Goal: Task Accomplishment & Management: Manage account settings

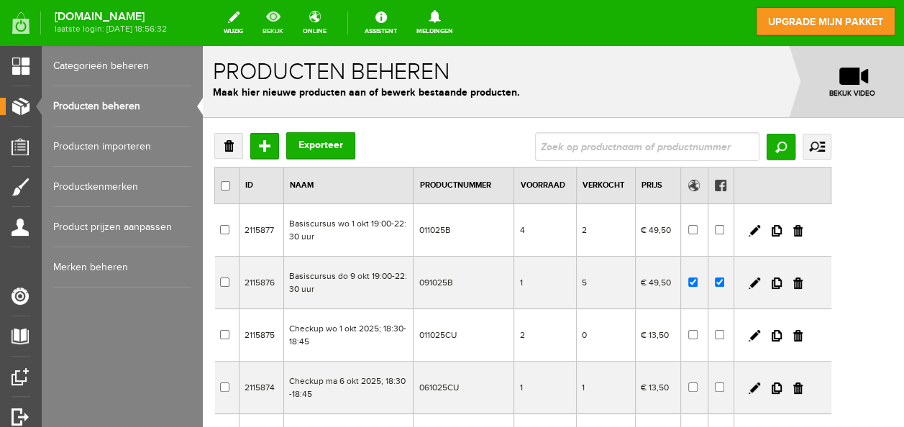
click at [292, 14] on link "bekijk" at bounding box center [273, 23] width 38 height 32
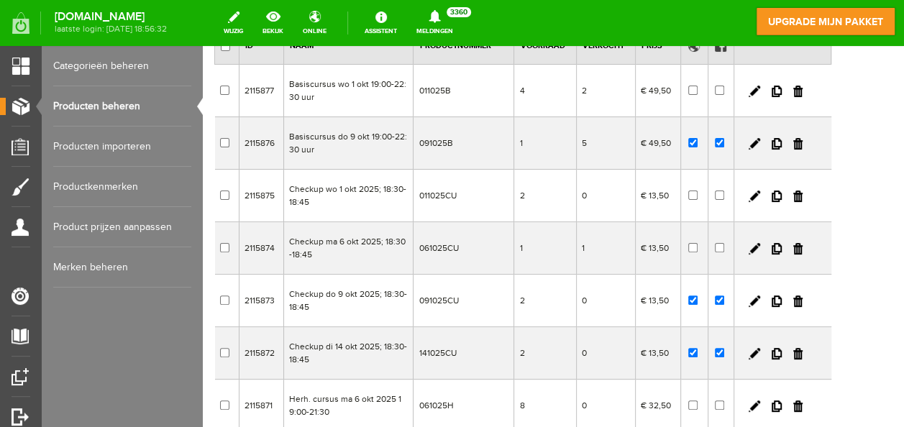
scroll to position [138, 0]
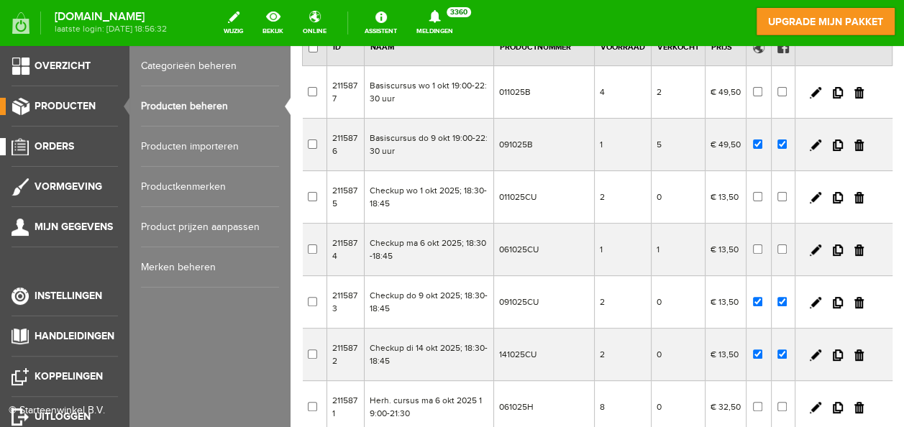
click at [66, 142] on span "Orders" at bounding box center [55, 146] width 40 height 12
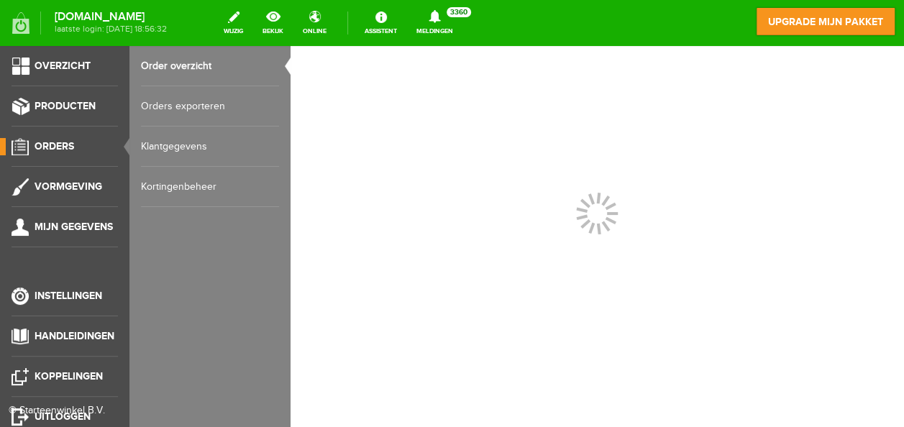
click at [199, 105] on link "Orders exporteren" at bounding box center [210, 106] width 138 height 40
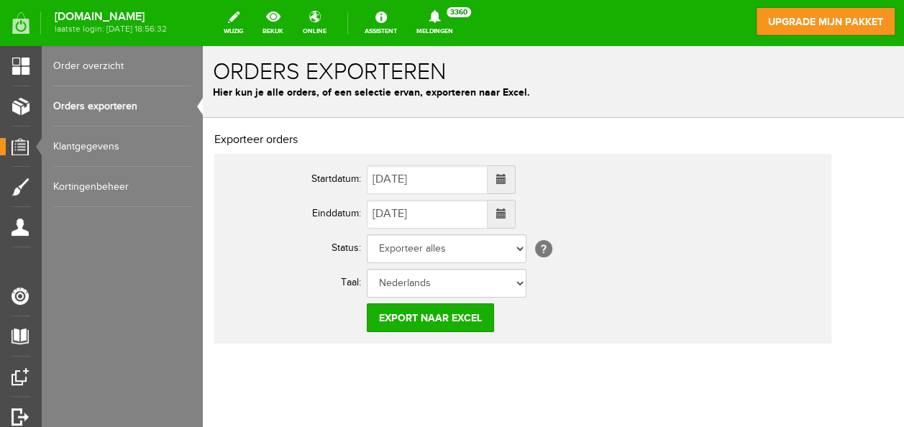
click at [506, 183] on span at bounding box center [501, 179] width 10 height 10
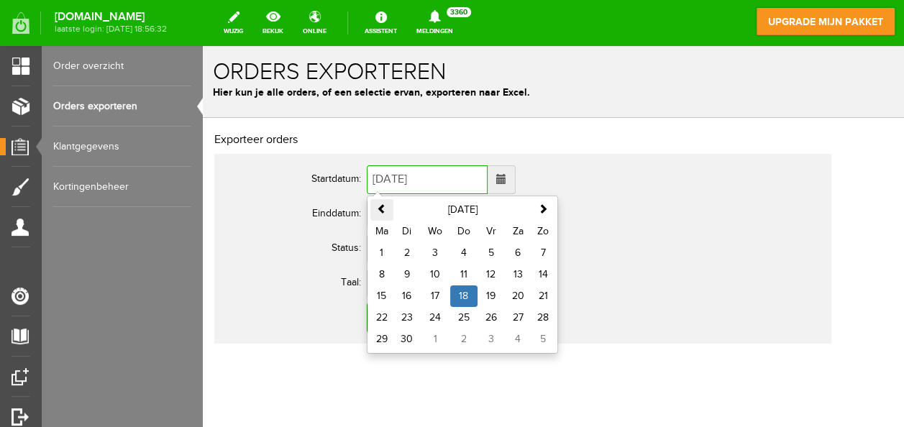
click at [374, 206] on th at bounding box center [381, 210] width 23 height 22
click at [499, 252] on td "1" at bounding box center [491, 253] width 27 height 22
type input "[DATE]"
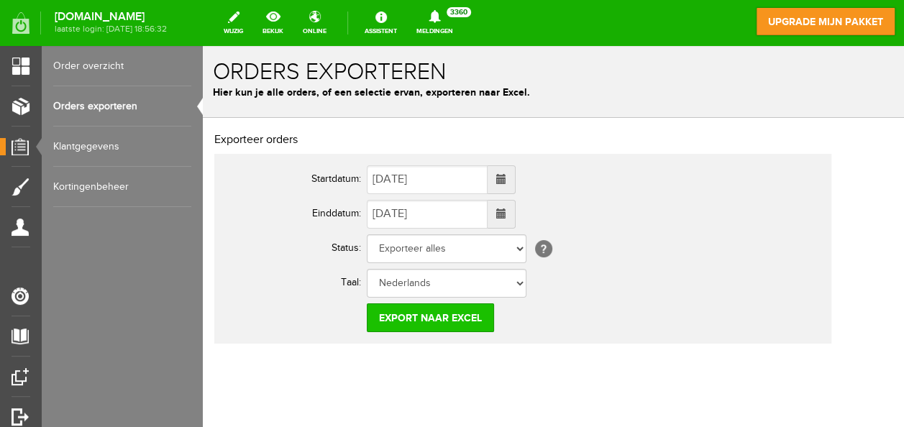
click at [440, 318] on input "Export naar Excel" at bounding box center [430, 318] width 127 height 29
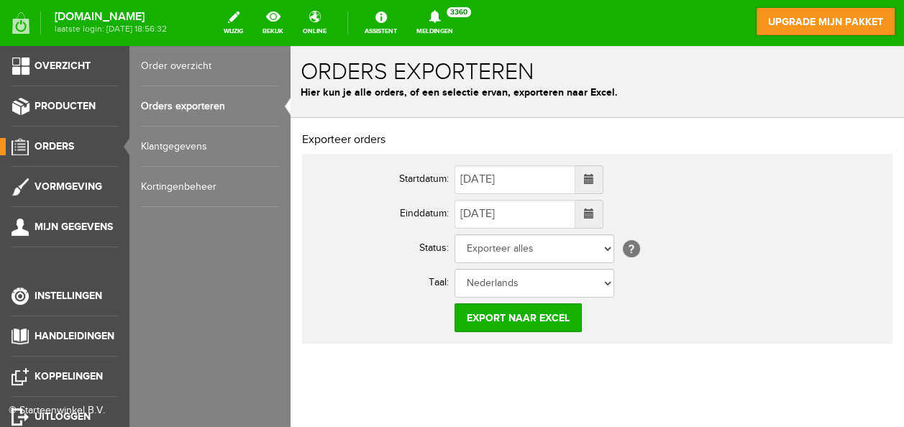
click at [52, 147] on span "Orders" at bounding box center [55, 146] width 40 height 12
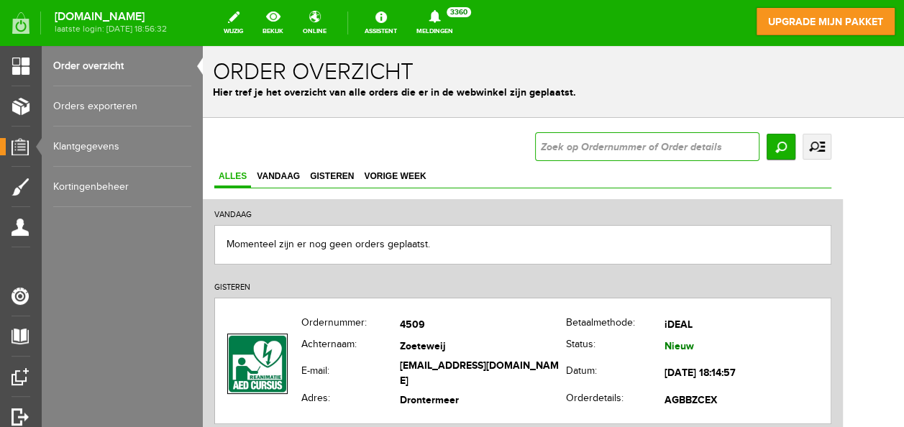
click at [616, 140] on input "text" at bounding box center [647, 146] width 224 height 29
type input "4506"
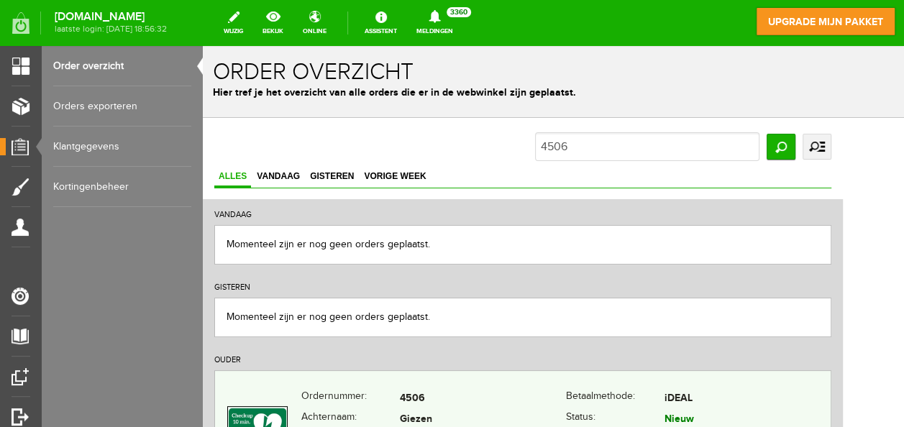
click at [526, 393] on td "4506" at bounding box center [483, 398] width 166 height 21
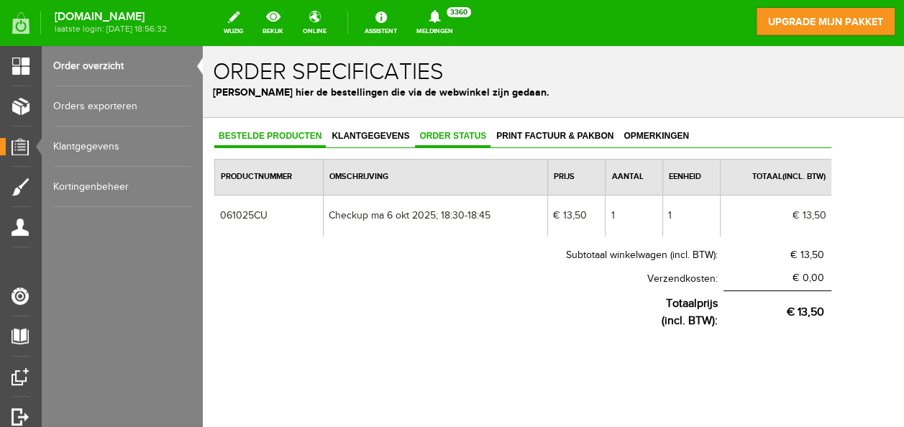
click at [469, 131] on span "Order status" at bounding box center [453, 136] width 76 height 10
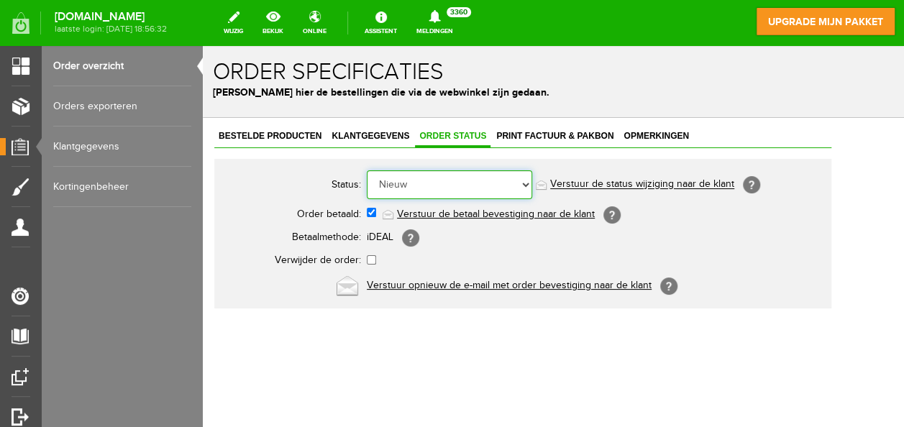
click at [526, 184] on select "Order niet afgerond Nieuw Order in behandeling Wacht op leverancier Wacht op be…" at bounding box center [449, 184] width 165 height 29
select select "7"
click at [367, 170] on select "Order niet afgerond Nieuw Order in behandeling Wacht op leverancier Wacht op be…" at bounding box center [449, 184] width 165 height 29
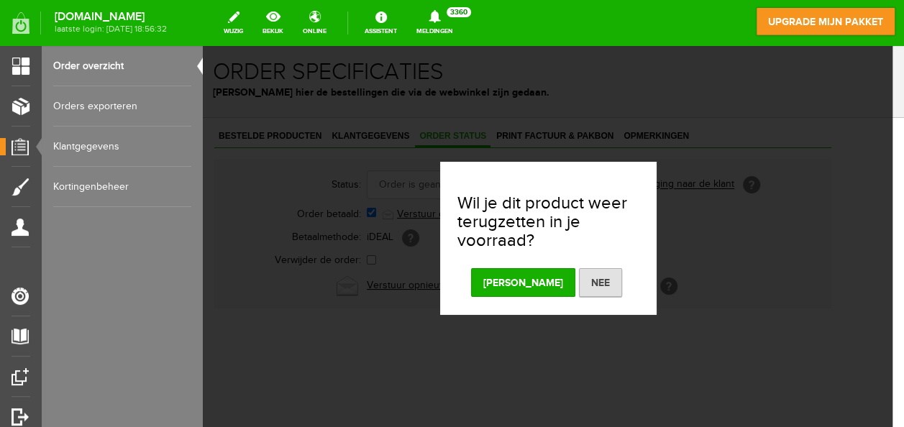
click at [519, 281] on button "[PERSON_NAME]" at bounding box center [523, 282] width 104 height 29
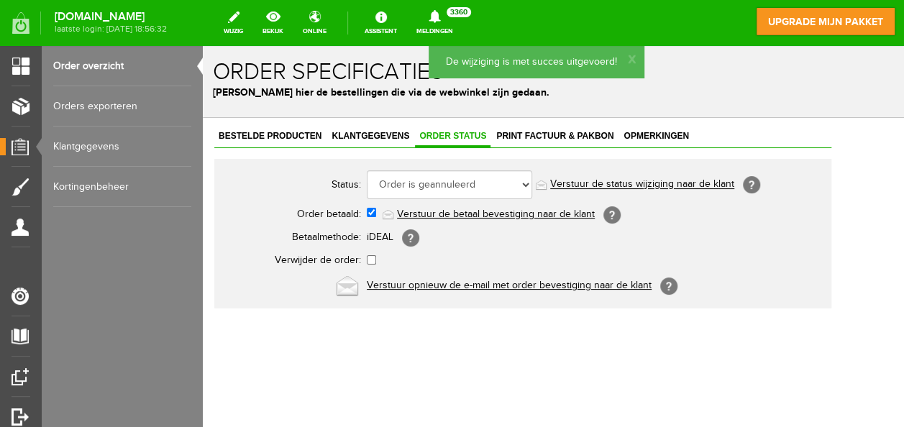
click at [98, 186] on link "Kortingenbeheer" at bounding box center [122, 187] width 138 height 40
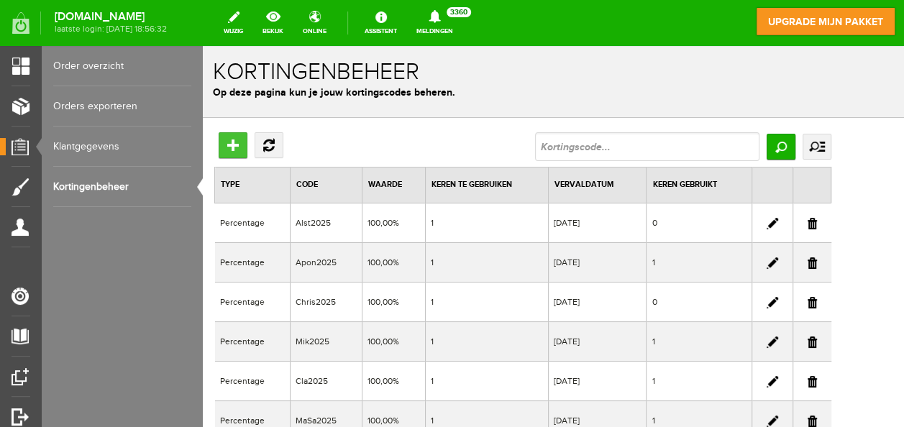
click at [230, 140] on input "Toevoegen" at bounding box center [233, 145] width 29 height 26
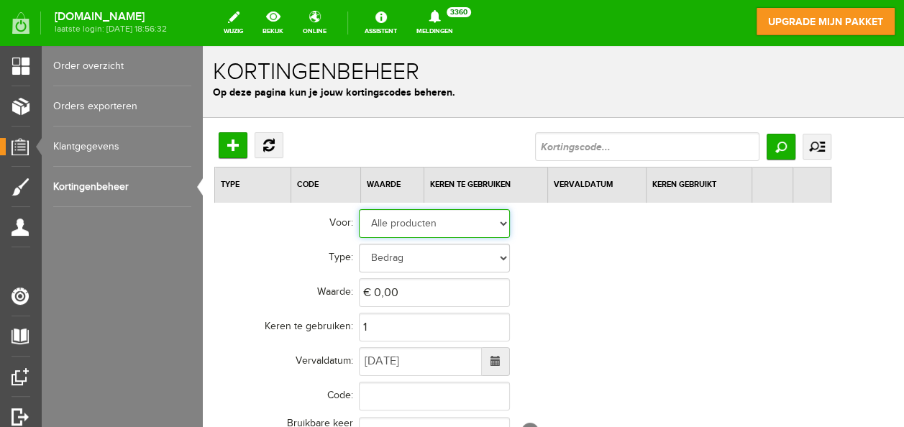
click at [409, 227] on select "Alle producten Geselecteerde producten Geselecteerde categorieën" at bounding box center [434, 223] width 151 height 29
select select "2"
click at [359, 209] on select "Alle producten Geselecteerde producten Geselecteerde categorieën" at bounding box center [434, 223] width 151 height 29
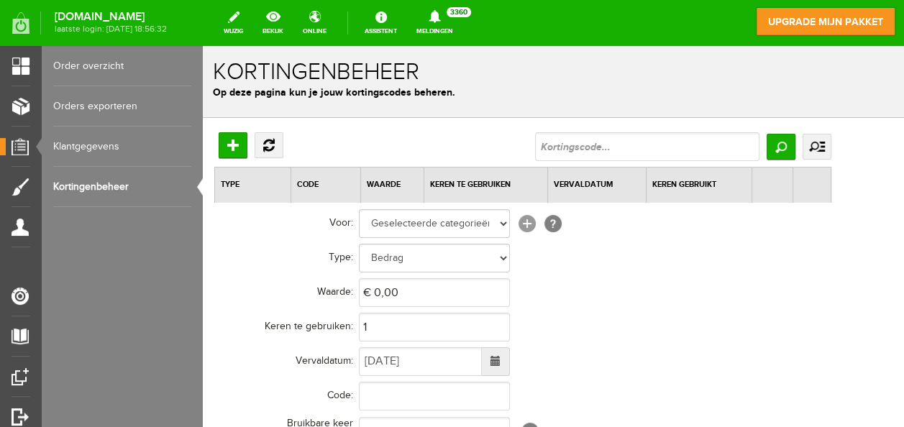
click at [525, 218] on link "[+]" at bounding box center [527, 223] width 17 height 17
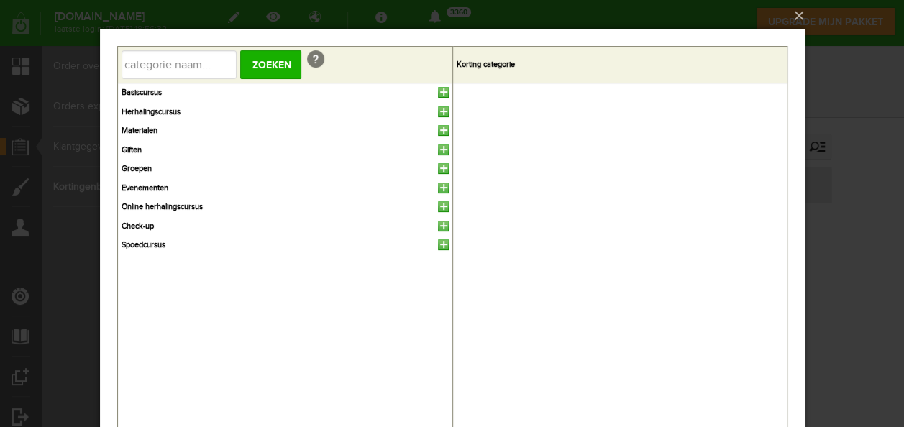
click at [441, 223] on link at bounding box center [442, 226] width 11 height 11
click at [798, 10] on button "×" at bounding box center [456, 16] width 705 height 32
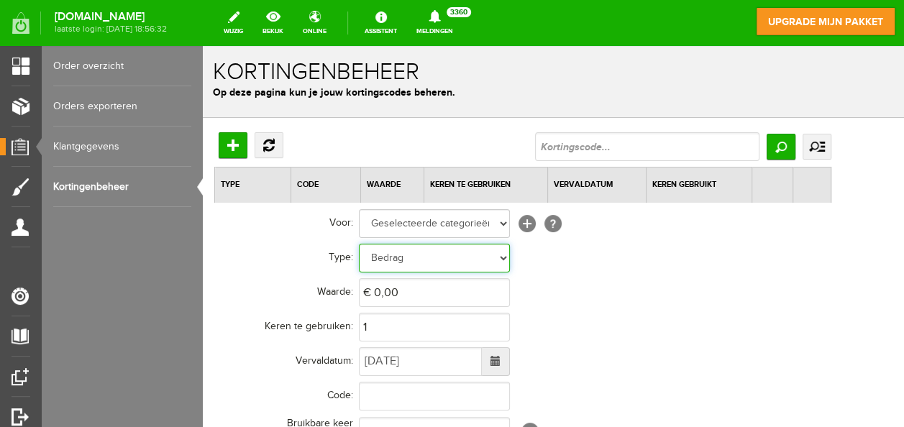
click at [414, 256] on select "Bedrag Percentage" at bounding box center [434, 258] width 151 height 29
select select "Percent"
click at [359, 244] on select "Bedrag Percentage" at bounding box center [434, 258] width 151 height 29
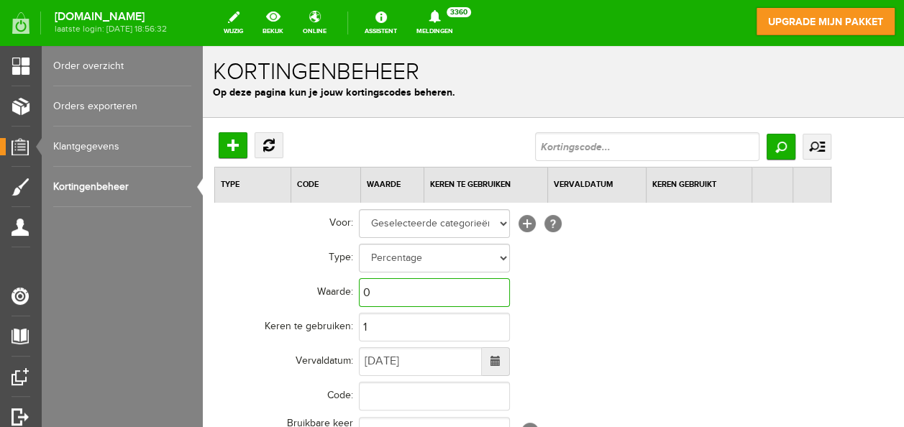
click at [419, 288] on input "0" at bounding box center [434, 292] width 151 height 29
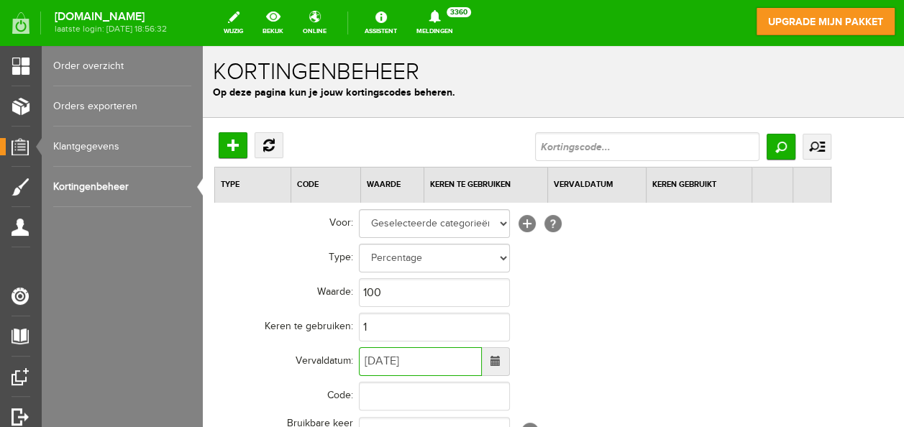
type input "100,00%"
click at [433, 368] on input "[DATE]" at bounding box center [420, 361] width 123 height 29
type input "[DATE]"
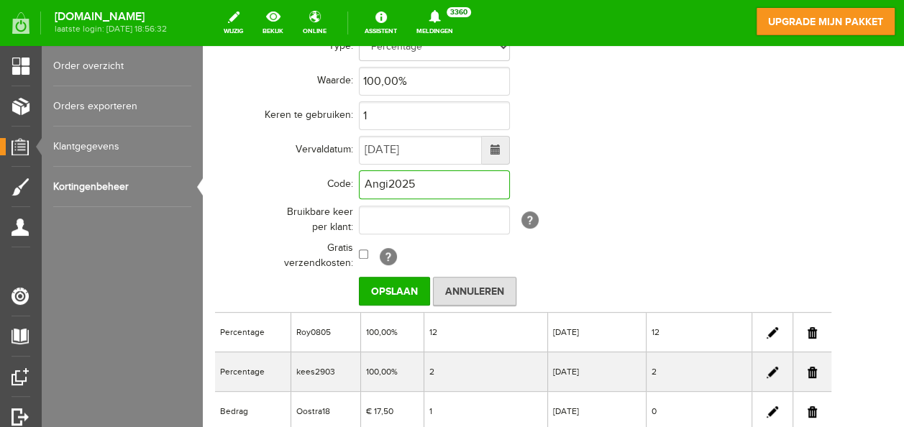
scroll to position [228, 0]
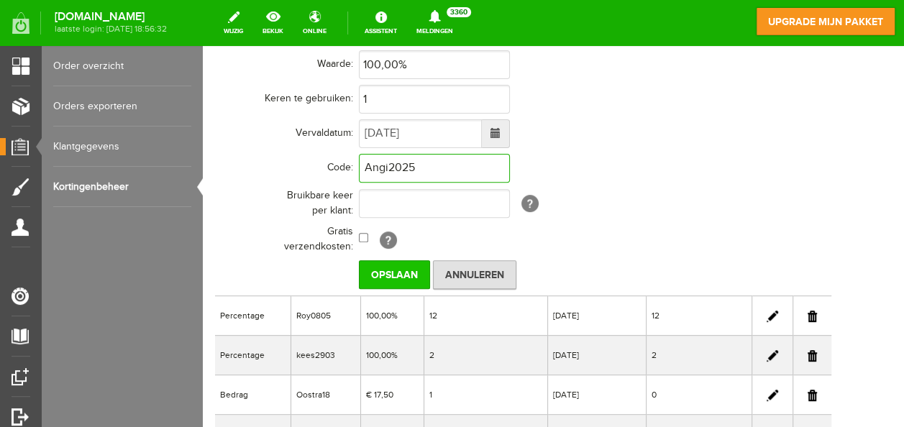
type input "Angi2025"
click at [404, 270] on input "Opslaan" at bounding box center [394, 274] width 71 height 29
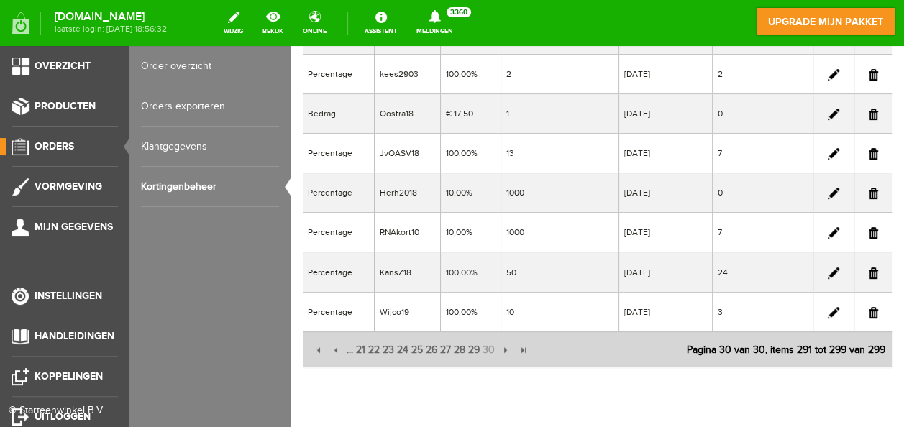
click at [54, 146] on span "Orders" at bounding box center [55, 146] width 40 height 12
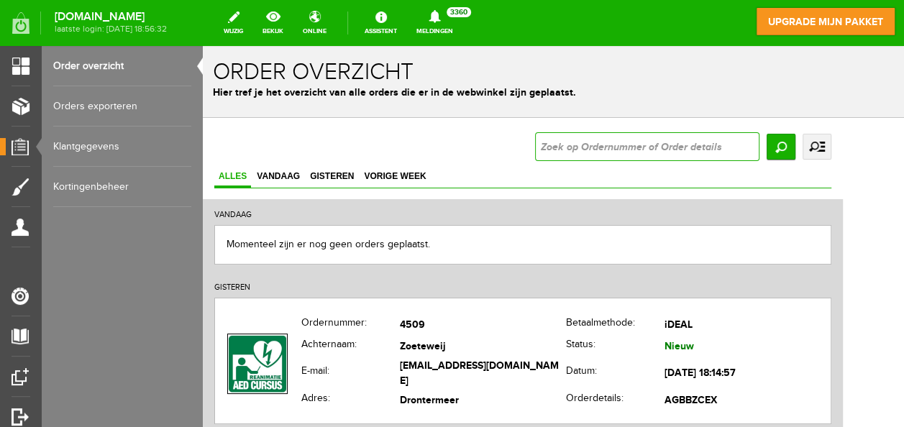
click at [614, 141] on input "text" at bounding box center [647, 146] width 224 height 29
type input "4508"
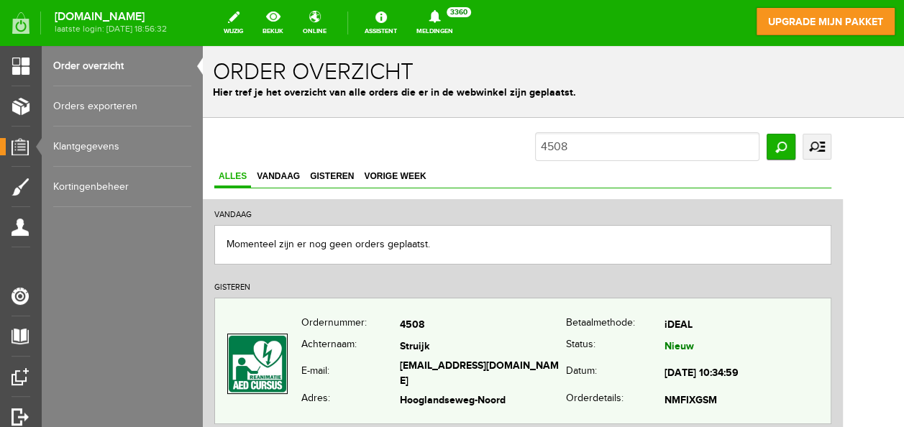
click at [491, 337] on td "4508" at bounding box center [483, 326] width 166 height 21
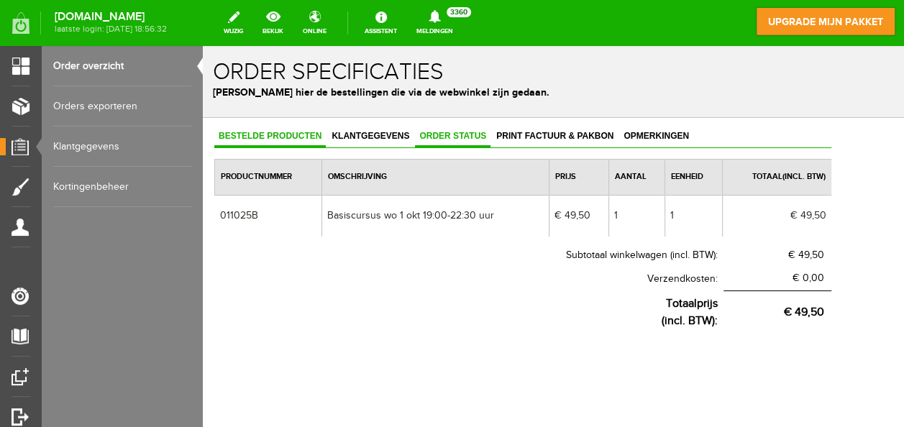
click at [462, 135] on span "Order status" at bounding box center [453, 136] width 76 height 10
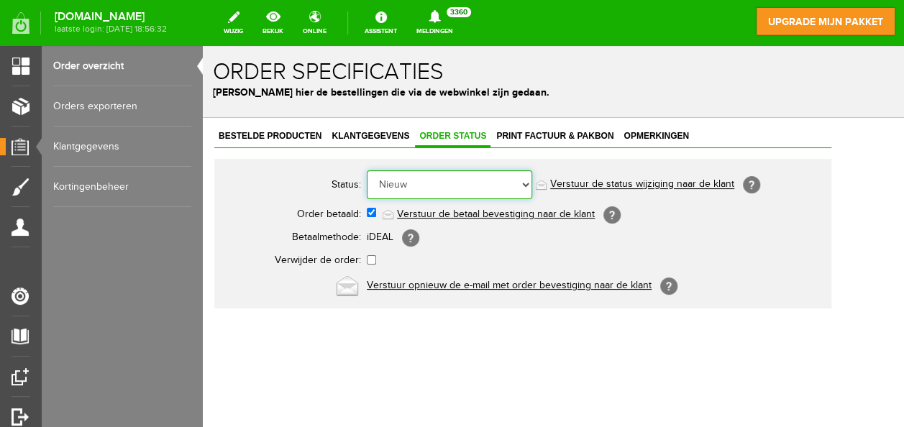
click at [427, 195] on select "Order niet afgerond Nieuw Order in behandeling Wacht op leverancier Wacht op be…" at bounding box center [449, 184] width 165 height 29
select select "7"
click at [367, 170] on select "Order niet afgerond Nieuw Order in behandeling Wacht op leverancier Wacht op be…" at bounding box center [449, 184] width 165 height 29
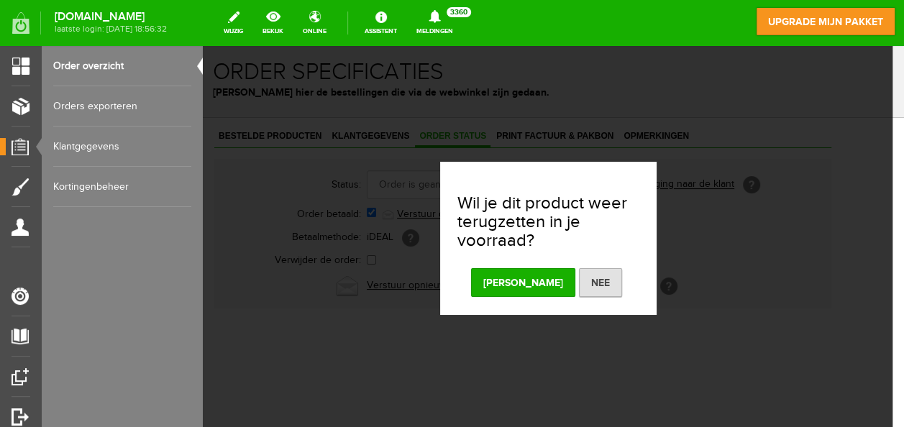
click at [525, 276] on button "[PERSON_NAME]" at bounding box center [523, 282] width 104 height 29
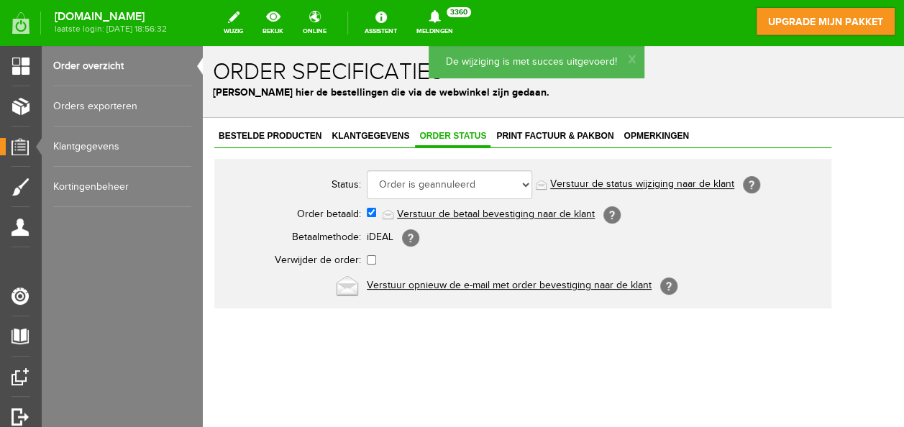
click at [99, 183] on link "Kortingenbeheer" at bounding box center [122, 187] width 138 height 40
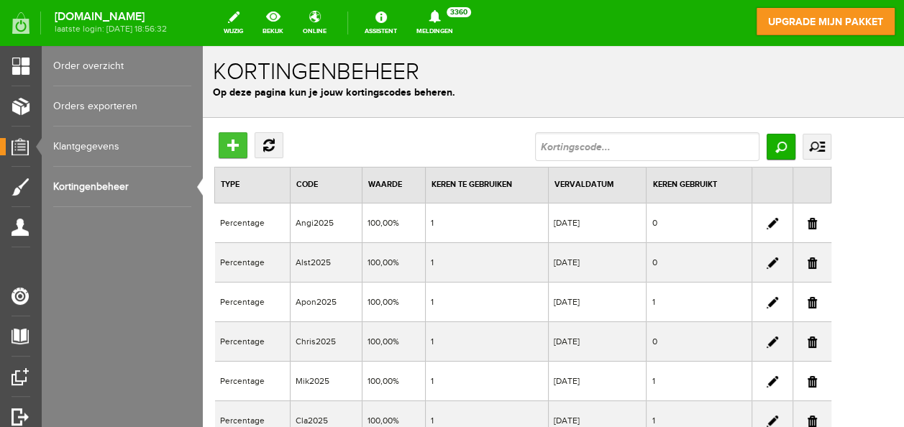
click at [234, 134] on input "Toevoegen" at bounding box center [233, 145] width 29 height 26
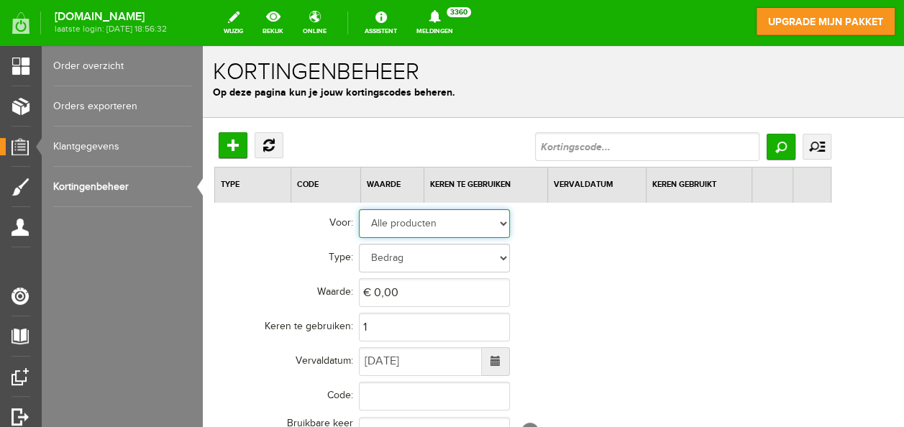
click at [501, 227] on select "Alle producten Geselecteerde producten Geselecteerde categorieën" at bounding box center [434, 223] width 151 height 29
select select "2"
click at [359, 209] on select "Alle producten Geselecteerde producten Geselecteerde categorieën" at bounding box center [434, 223] width 151 height 29
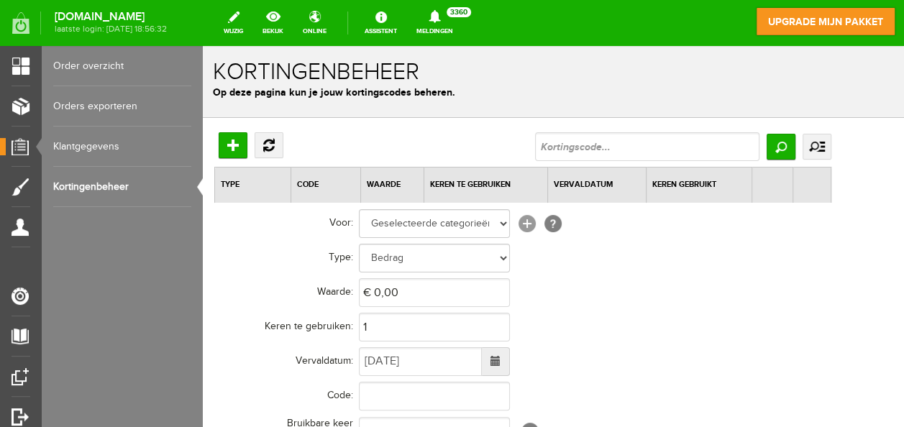
click at [528, 224] on link "[+]" at bounding box center [527, 223] width 17 height 17
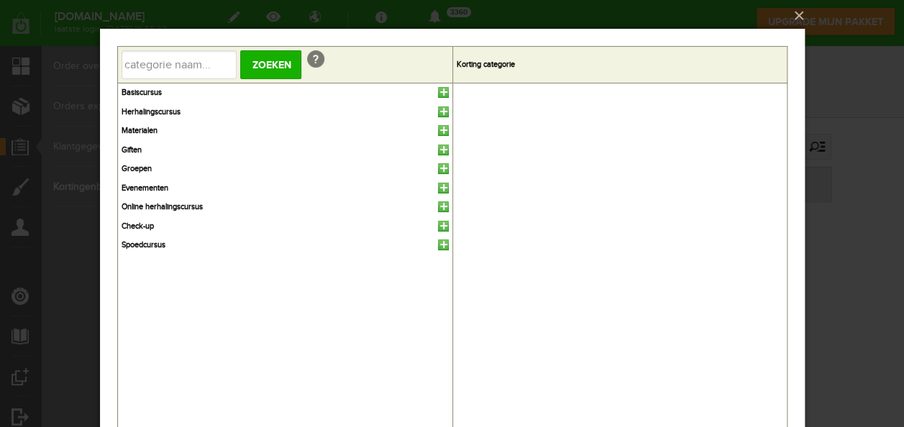
click at [440, 91] on link at bounding box center [442, 92] width 11 height 11
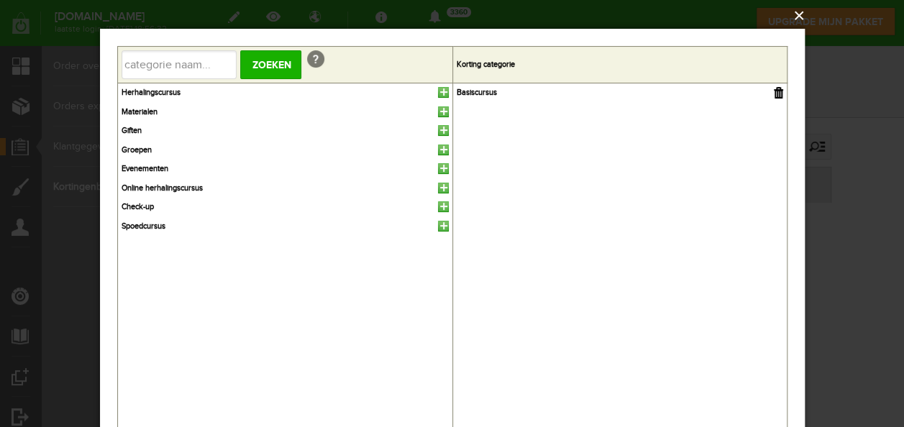
click at [801, 12] on button "×" at bounding box center [456, 16] width 705 height 32
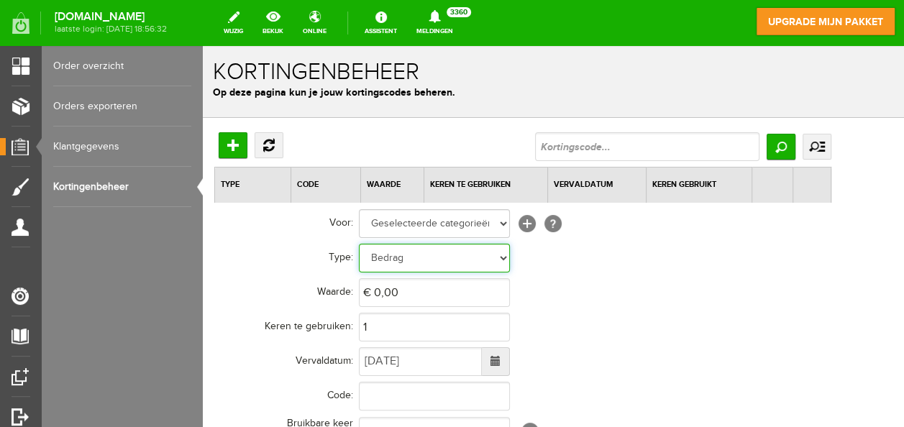
click at [426, 268] on select "Bedrag Percentage" at bounding box center [434, 258] width 151 height 29
select select "Percent"
click at [359, 244] on select "Bedrag Percentage" at bounding box center [434, 258] width 151 height 29
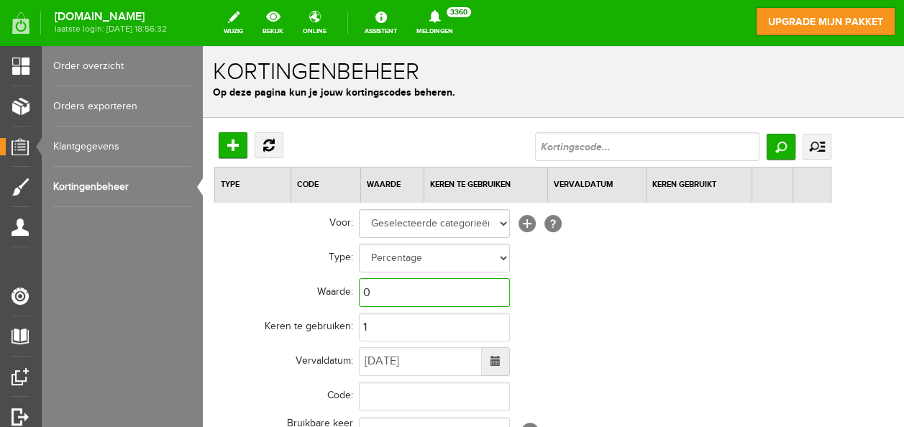
click at [414, 296] on input "0" at bounding box center [434, 292] width 151 height 29
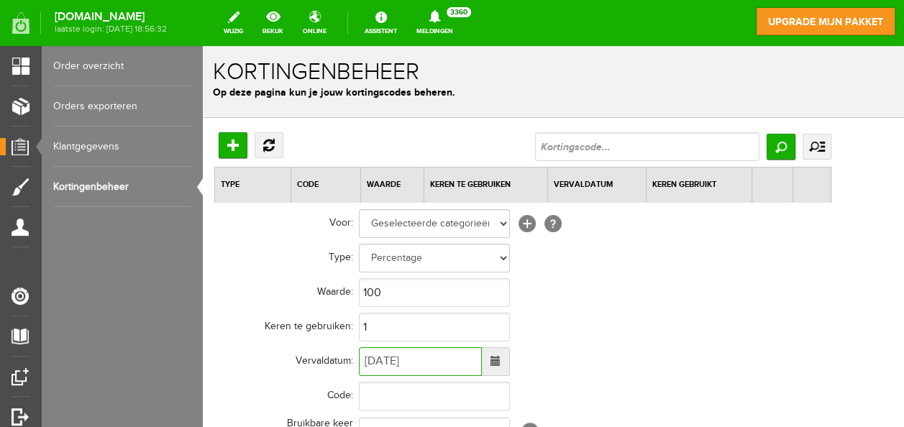
type input "100,00%"
click at [393, 360] on input "[DATE]" at bounding box center [420, 361] width 123 height 29
type input "[DATE]"
click at [389, 388] on input "text" at bounding box center [434, 396] width 151 height 29
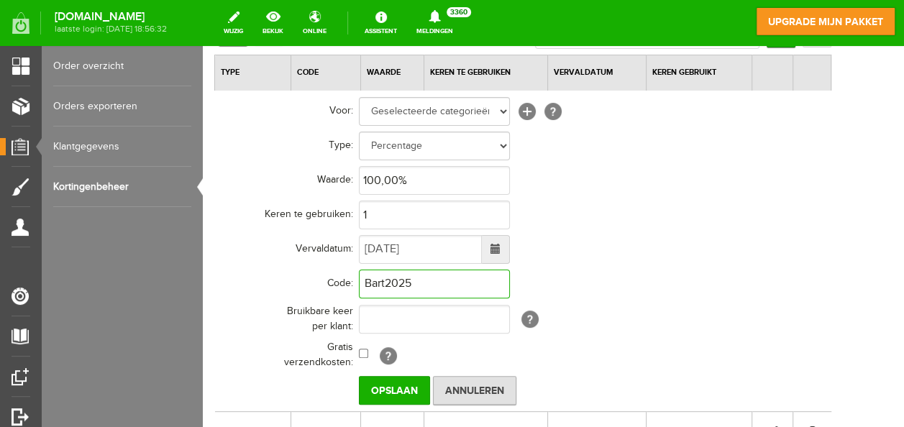
scroll to position [118, 0]
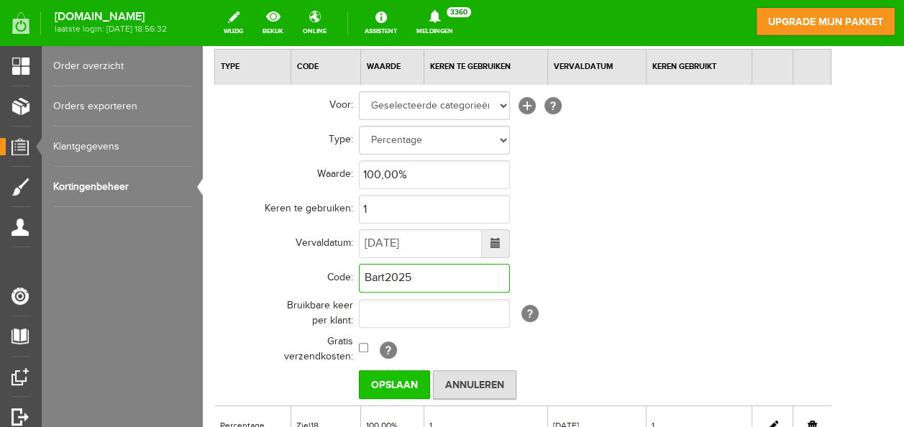
type input "Bart2025"
click at [403, 376] on input "Opslaan" at bounding box center [394, 384] width 71 height 29
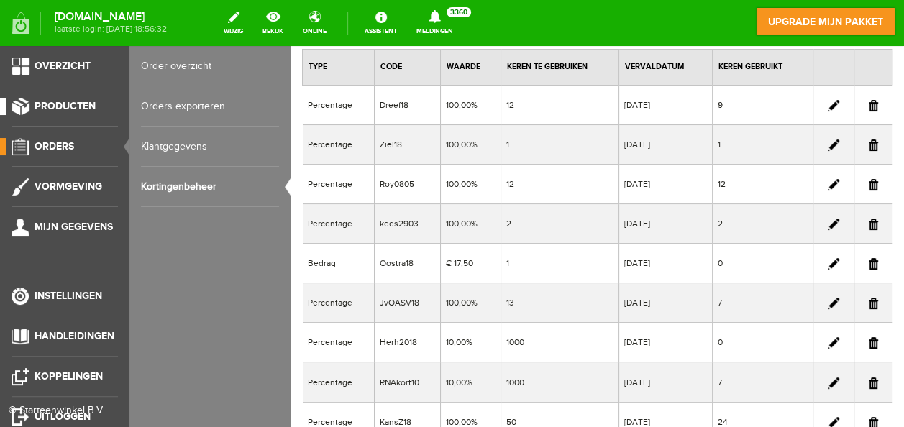
click at [69, 107] on span "Producten" at bounding box center [65, 106] width 61 height 12
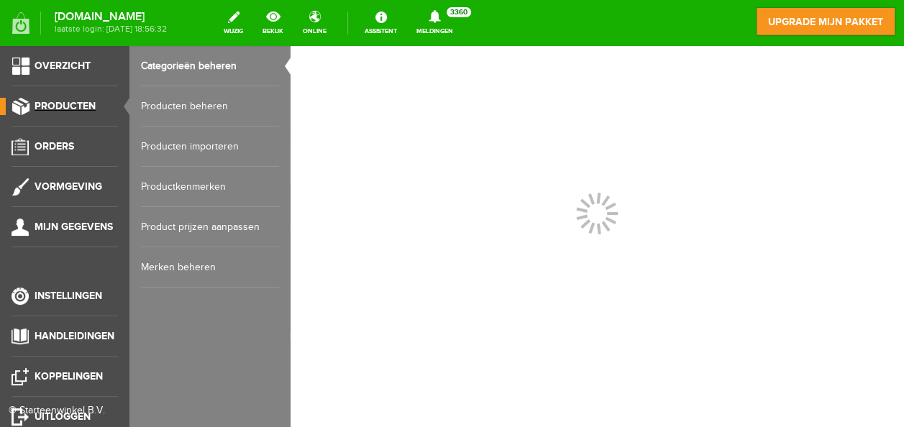
scroll to position [0, 0]
click at [177, 104] on link "Producten beheren" at bounding box center [210, 106] width 138 height 40
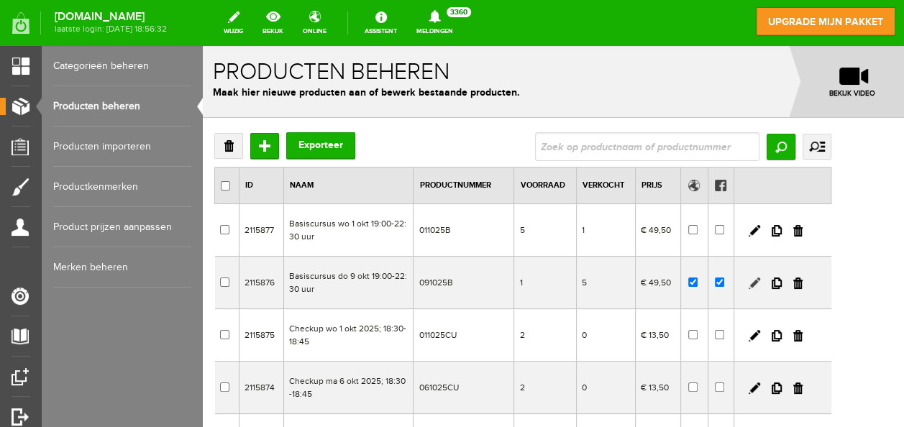
click at [760, 279] on link at bounding box center [755, 284] width 12 height 12
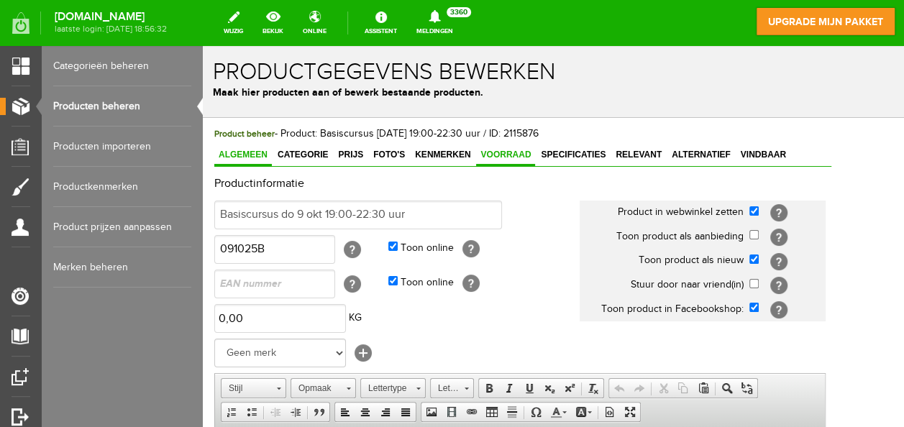
click at [495, 150] on span "Voorraad" at bounding box center [505, 155] width 59 height 10
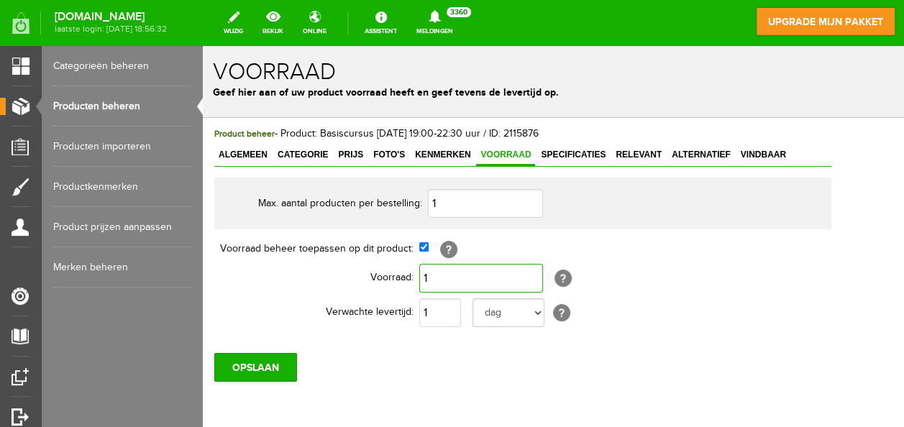
click at [439, 274] on input "1" at bounding box center [481, 278] width 124 height 29
type input "4"
click at [266, 356] on input "OPSLAAN" at bounding box center [255, 367] width 83 height 29
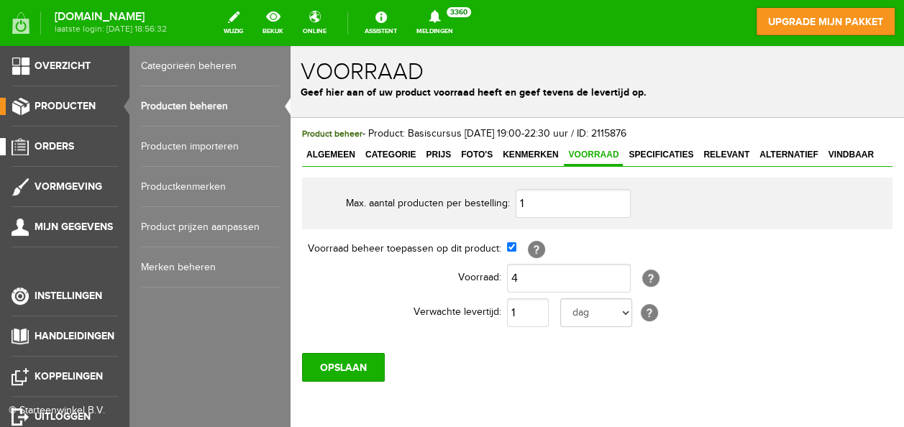
click at [57, 144] on span "Orders" at bounding box center [55, 146] width 40 height 12
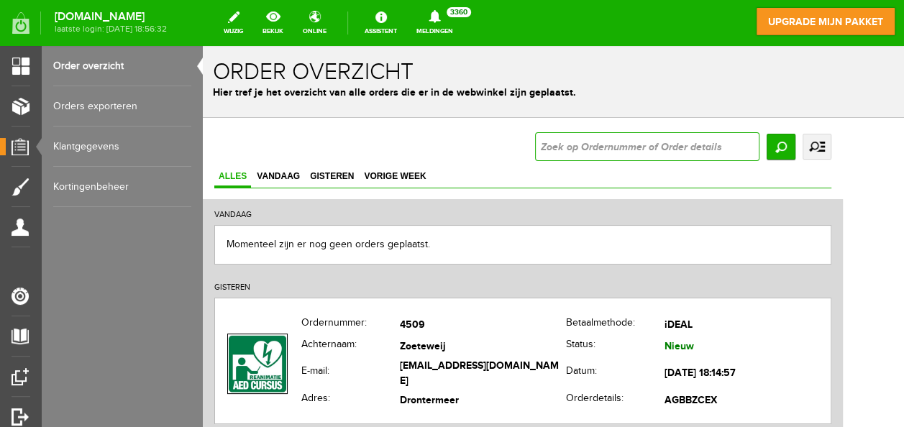
click at [619, 146] on input "text" at bounding box center [647, 146] width 224 height 29
type input "4507"
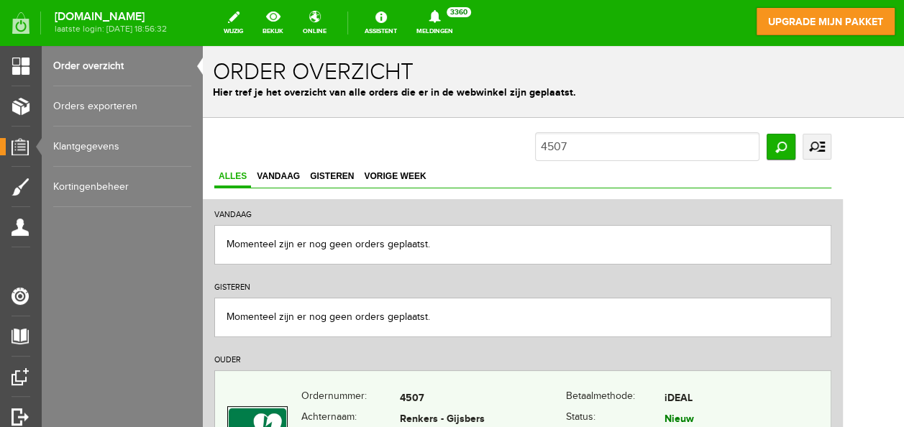
click at [462, 396] on td "4507" at bounding box center [483, 398] width 166 height 21
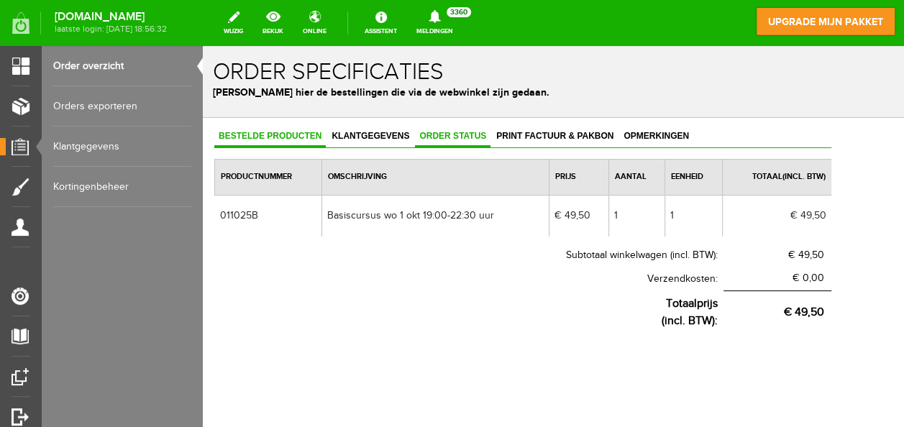
click at [449, 137] on span "Order status" at bounding box center [453, 136] width 76 height 10
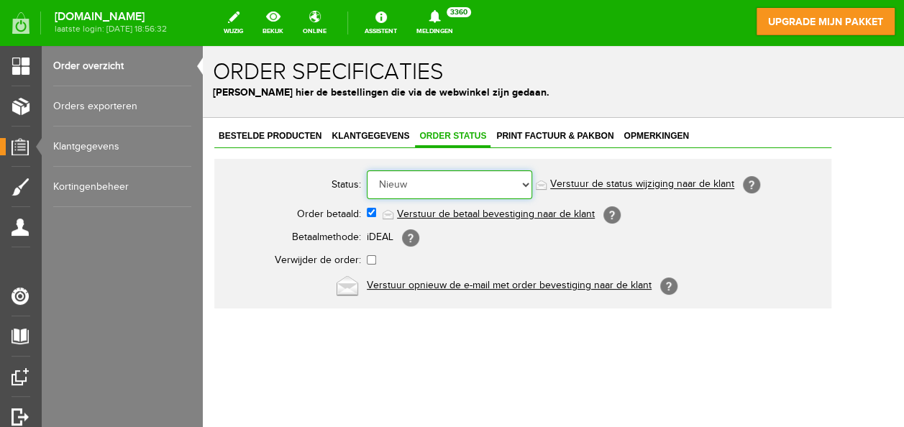
click at [424, 183] on select "Order niet afgerond Nieuw Order in behandeling Wacht op leverancier Wacht op be…" at bounding box center [449, 184] width 165 height 29
select select "7"
click at [367, 170] on select "Order niet afgerond Nieuw Order in behandeling Wacht op leverancier Wacht op be…" at bounding box center [449, 184] width 165 height 29
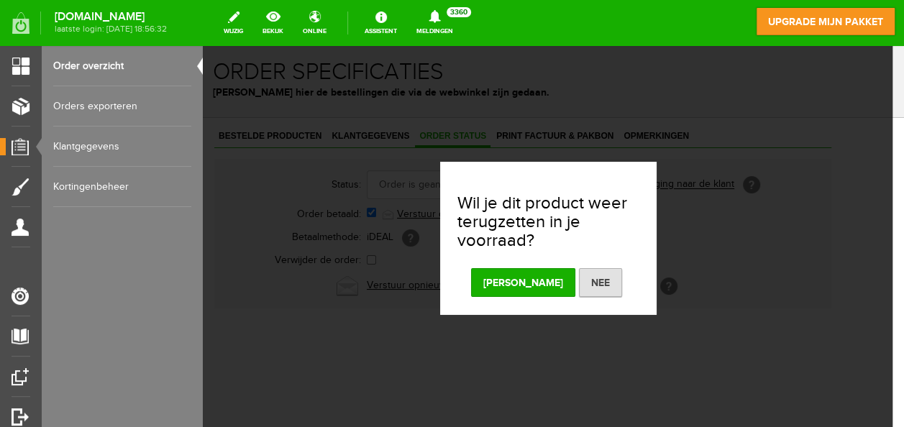
click at [526, 276] on button "[PERSON_NAME]" at bounding box center [523, 282] width 104 height 29
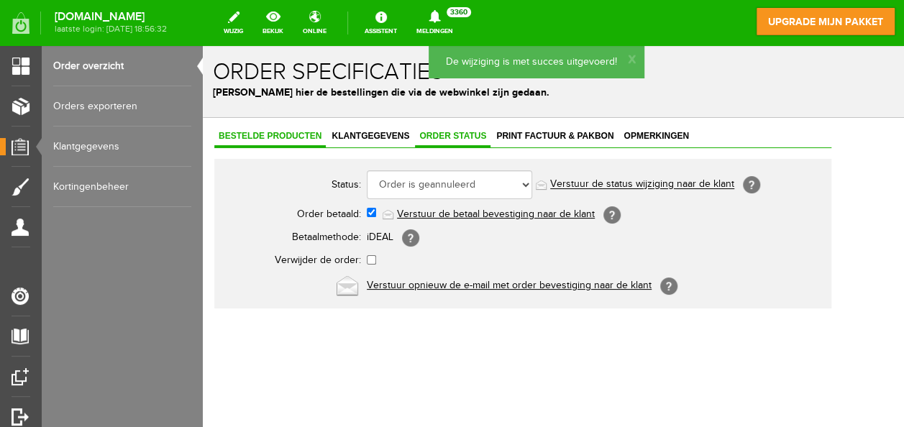
click at [267, 129] on link "Bestelde producten" at bounding box center [269, 137] width 111 height 21
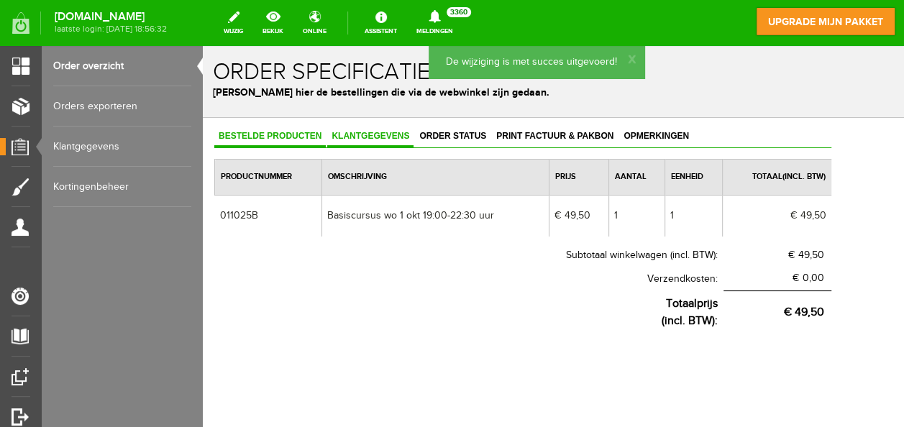
click at [357, 128] on link "Klantgegevens" at bounding box center [370, 137] width 86 height 21
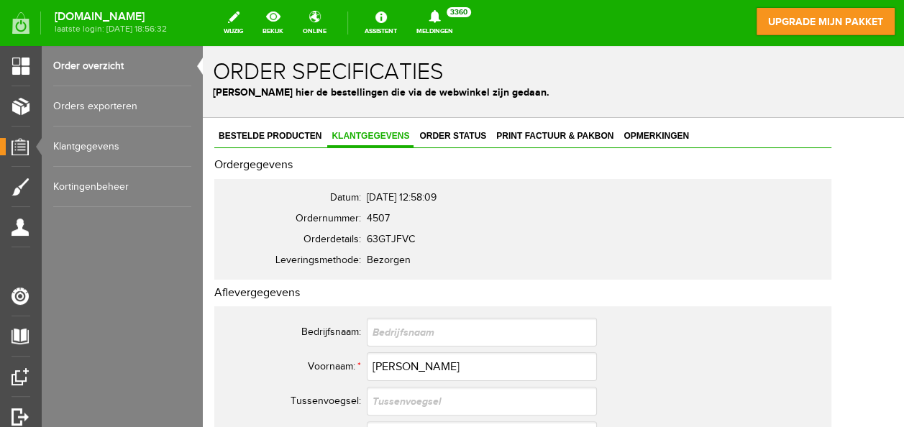
click at [92, 187] on link "Kortingenbeheer" at bounding box center [122, 187] width 138 height 40
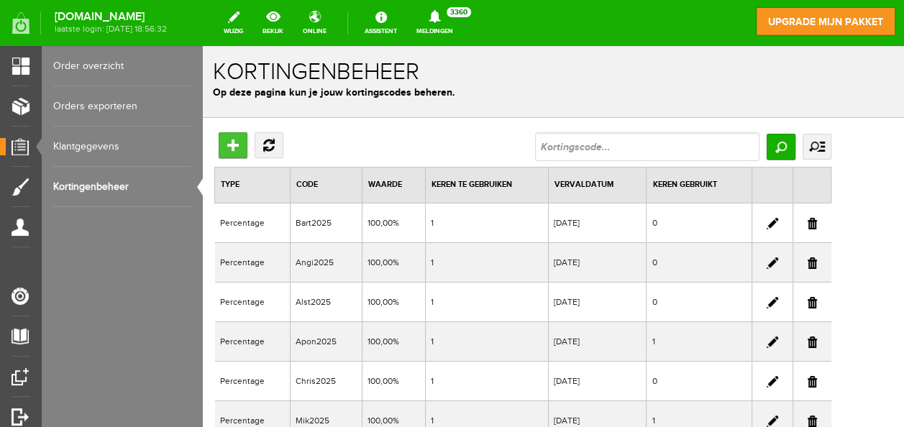
click at [237, 137] on input "Toevoegen" at bounding box center [233, 145] width 29 height 26
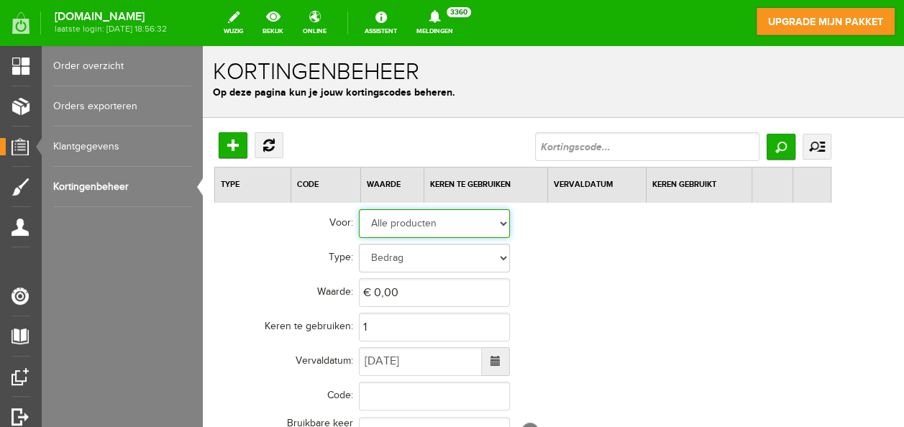
click at [493, 223] on select "Alle producten Geselecteerde producten Geselecteerde categorieën" at bounding box center [434, 223] width 151 height 29
select select "1"
click at [359, 209] on select "Alle producten Geselecteerde producten Geselecteerde categorieën" at bounding box center [434, 223] width 151 height 29
click at [499, 222] on select "Alle producten Geselecteerde producten Geselecteerde categorieën" at bounding box center [434, 223] width 151 height 29
select select "2"
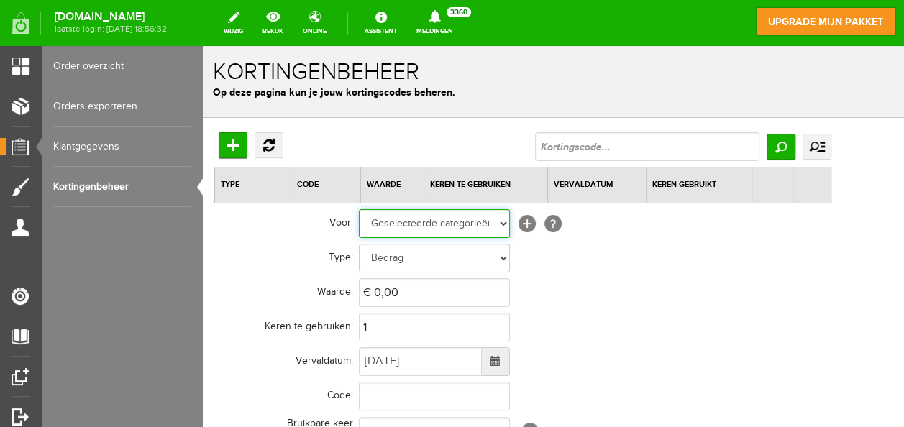
click at [359, 209] on select "Alle producten Geselecteerde producten Geselecteerde categorieën" at bounding box center [434, 223] width 151 height 29
click at [521, 220] on link "[+]" at bounding box center [527, 223] width 17 height 17
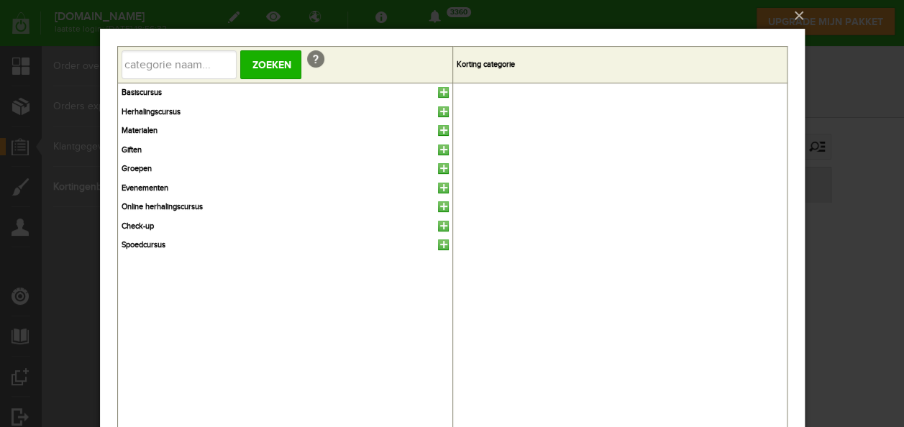
click at [443, 89] on link at bounding box center [442, 92] width 11 height 11
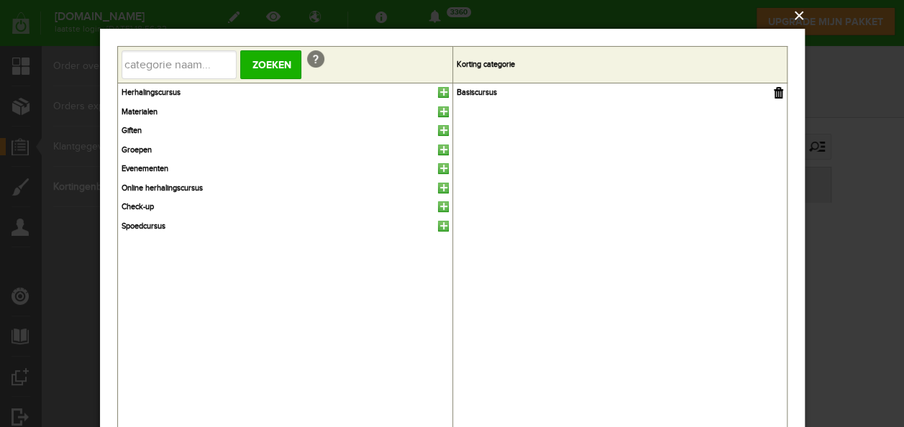
click at [794, 12] on button "×" at bounding box center [456, 16] width 705 height 32
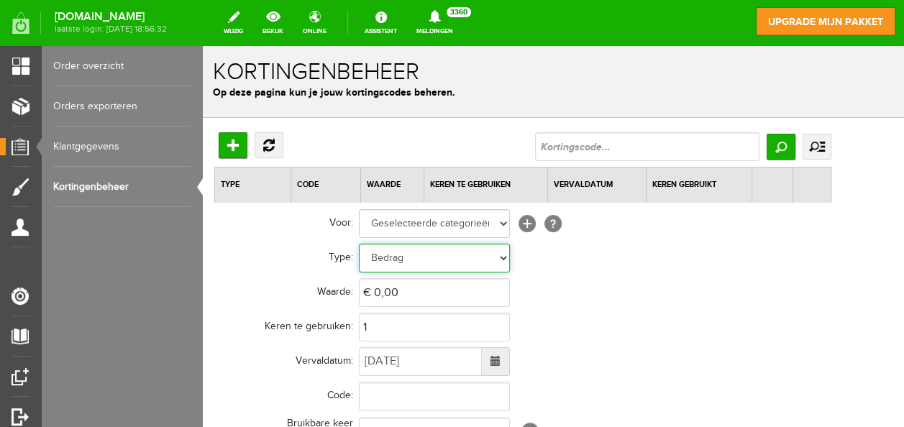
click at [434, 260] on select "Bedrag Percentage" at bounding box center [434, 258] width 151 height 29
select select "Percent"
click at [359, 244] on select "Bedrag Percentage" at bounding box center [434, 258] width 151 height 29
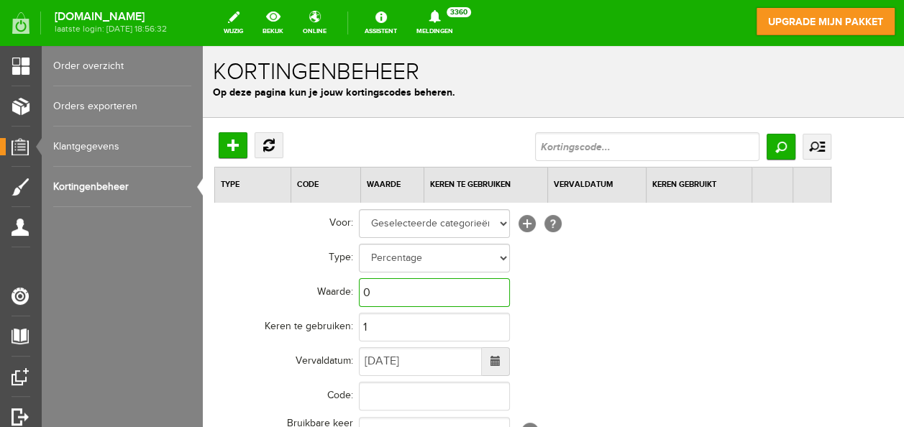
click at [413, 297] on input "0" at bounding box center [434, 292] width 151 height 29
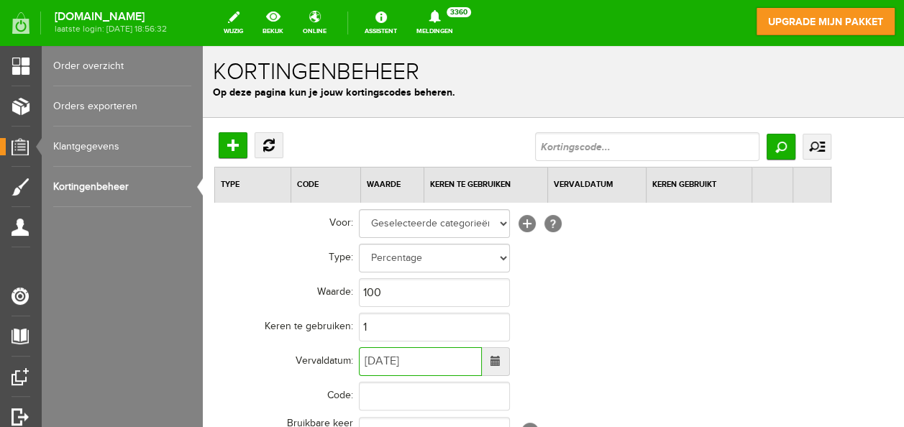
type input "100,00%"
click at [394, 362] on input "[DATE]" at bounding box center [420, 361] width 123 height 29
type input "[DATE]"
click at [391, 392] on input "text" at bounding box center [434, 396] width 151 height 29
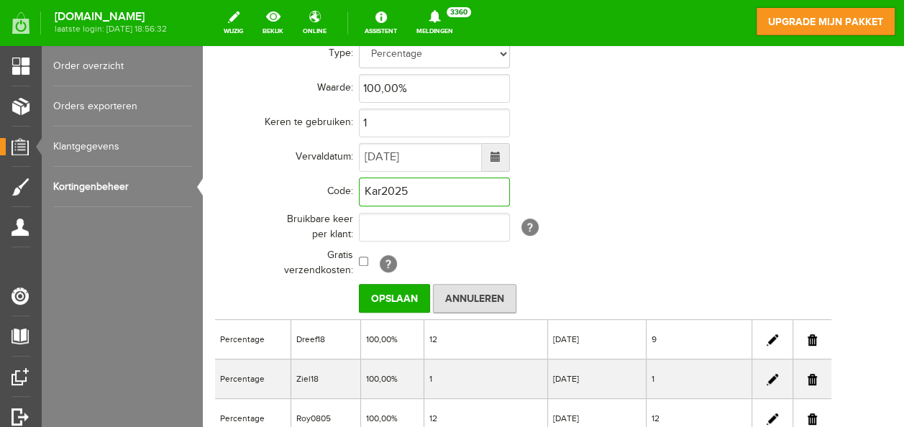
scroll to position [221, 0]
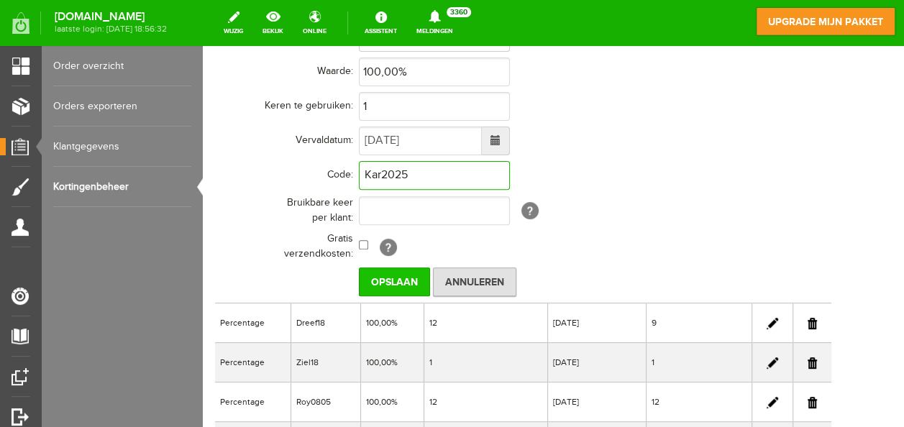
type input "Kar2025"
click at [396, 281] on input "Opslaan" at bounding box center [394, 282] width 71 height 29
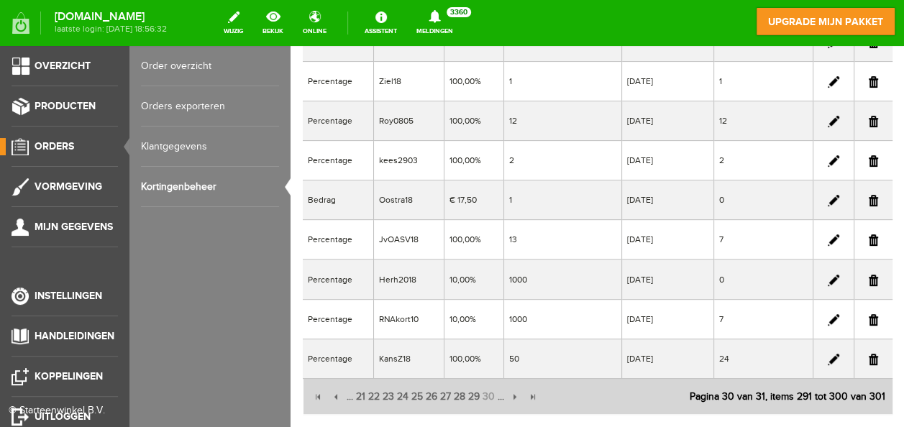
click at [56, 147] on span "Orders" at bounding box center [55, 146] width 40 height 12
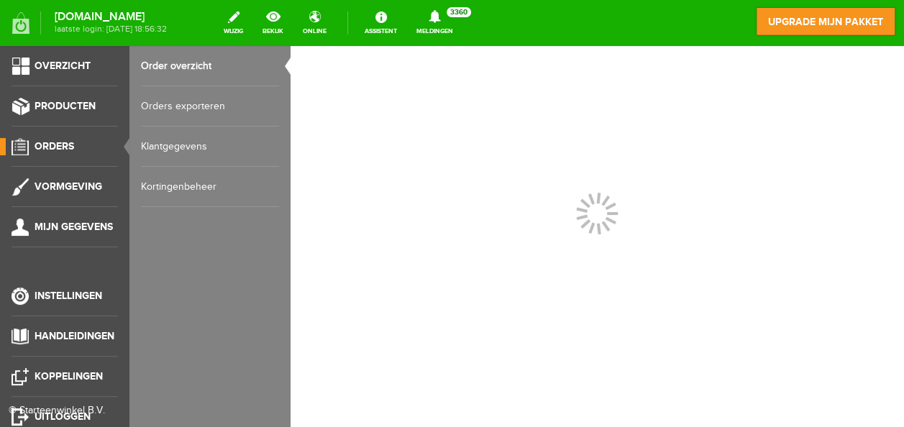
scroll to position [0, 0]
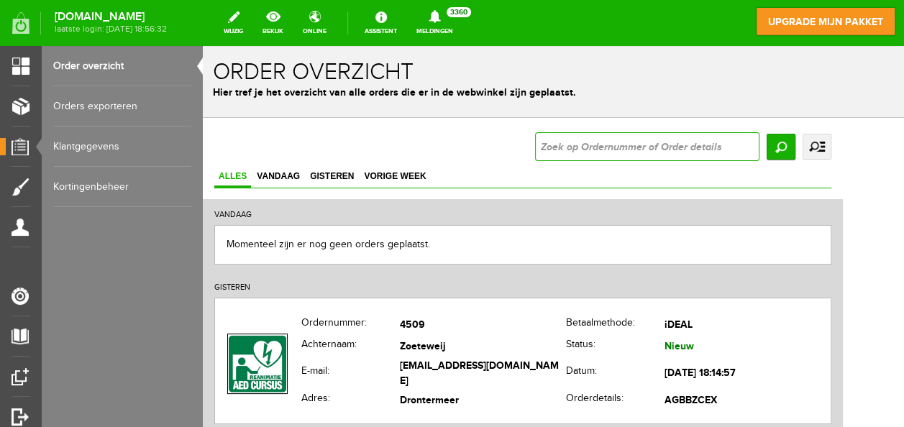
click at [630, 144] on input "text" at bounding box center [647, 146] width 224 height 29
type input "4484"
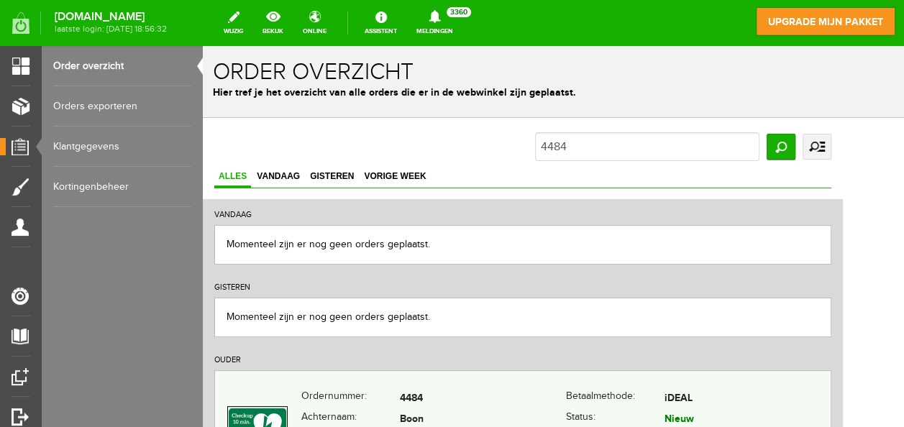
click at [493, 409] on td "4484" at bounding box center [483, 398] width 166 height 21
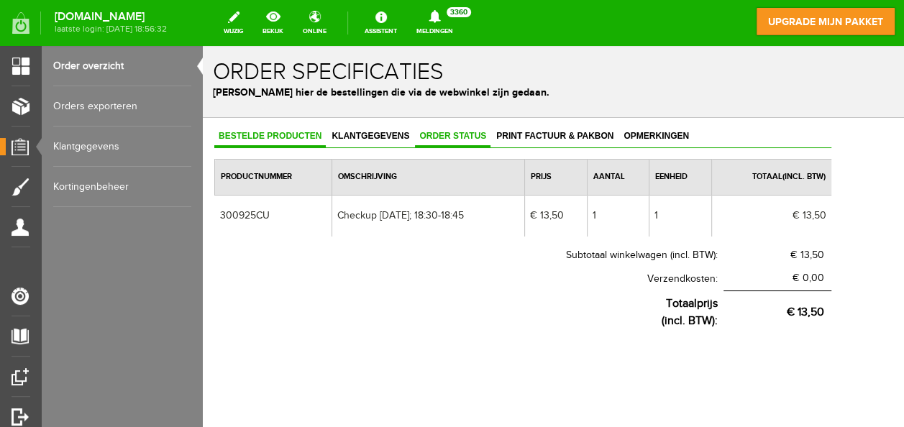
click at [449, 128] on link "Order status" at bounding box center [453, 137] width 76 height 21
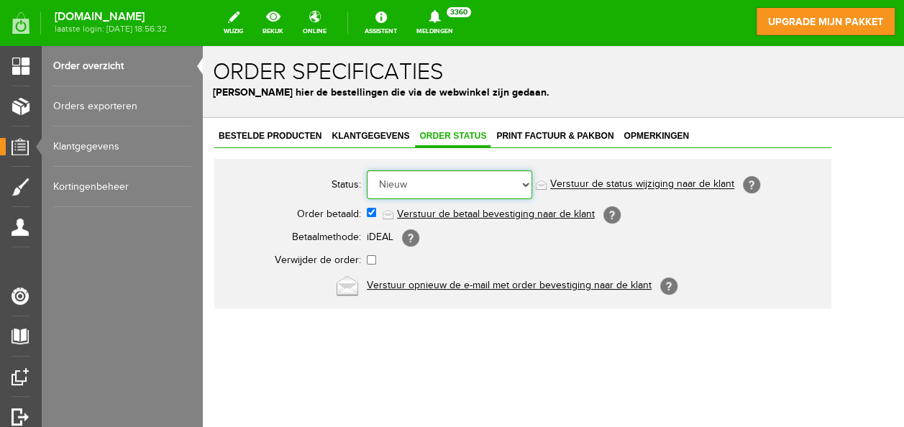
click at [409, 181] on select "Order niet afgerond Nieuw Order in behandeling Wacht op leverancier Wacht op be…" at bounding box center [449, 184] width 165 height 29
select select "7"
click at [367, 170] on select "Order niet afgerond Nieuw Order in behandeling Wacht op leverancier Wacht op be…" at bounding box center [449, 184] width 165 height 29
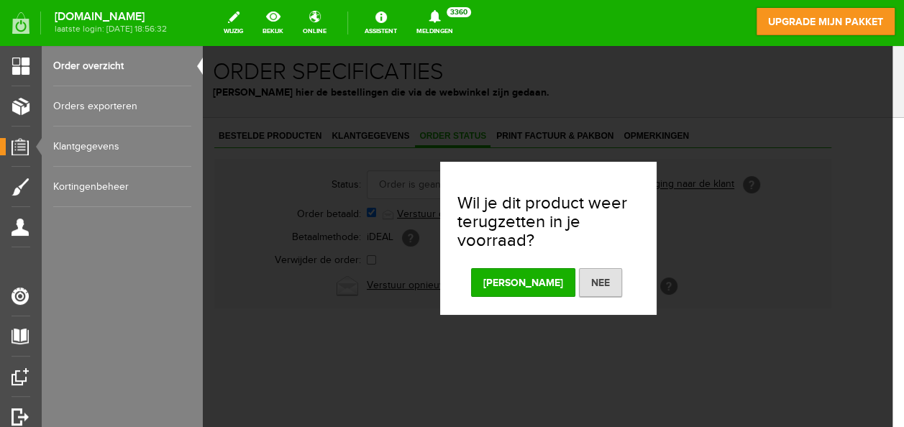
click at [518, 283] on button "[PERSON_NAME]" at bounding box center [523, 282] width 104 height 29
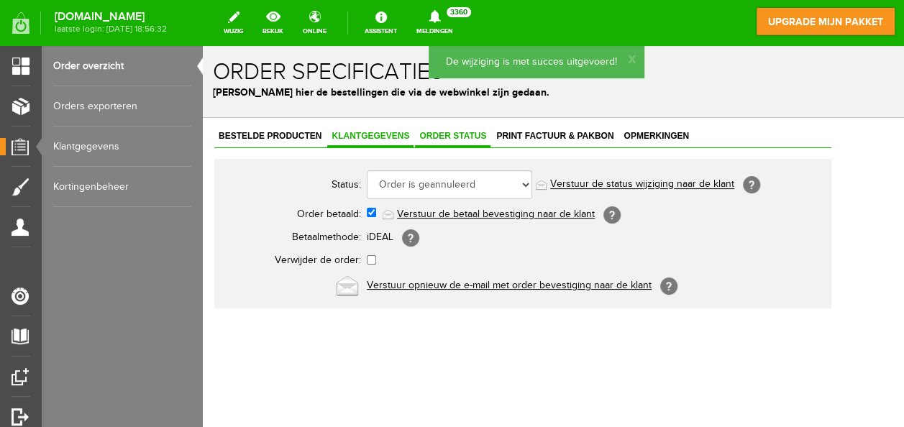
click at [357, 136] on span "Klantgegevens" at bounding box center [370, 136] width 86 height 10
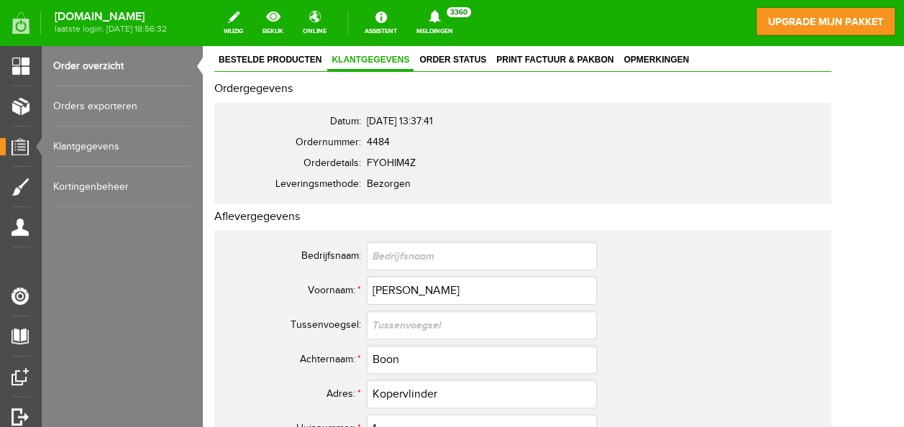
scroll to position [78, 0]
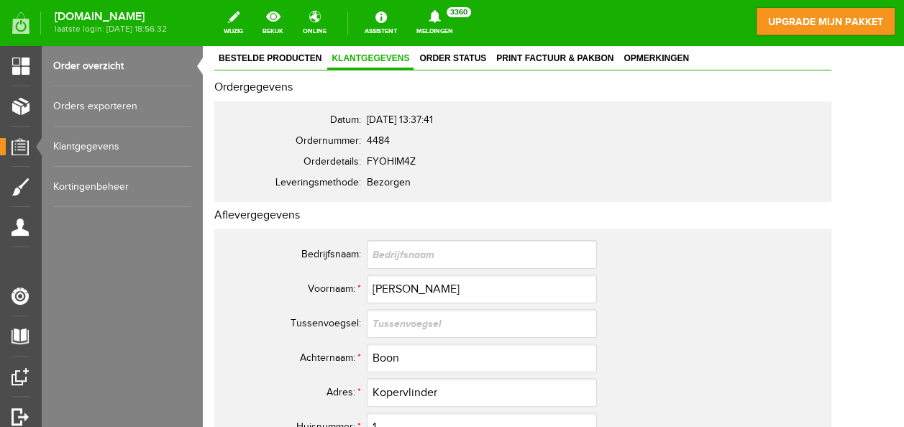
click at [86, 186] on link "Kortingenbeheer" at bounding box center [122, 187] width 138 height 40
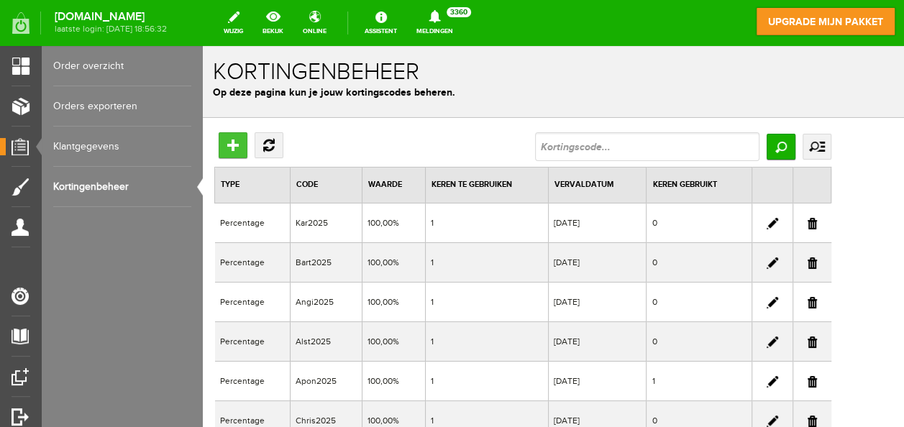
click at [231, 144] on input "Toevoegen" at bounding box center [233, 145] width 29 height 26
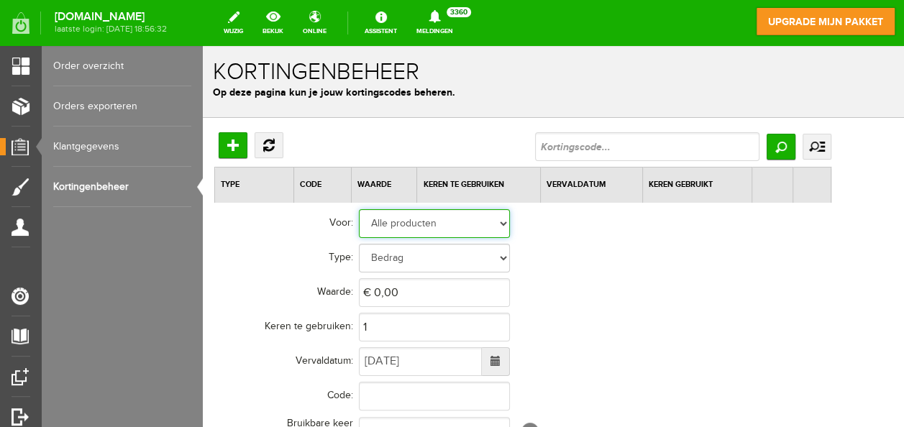
click at [402, 235] on select "Alle producten Geselecteerde producten Geselecteerde categorieën" at bounding box center [434, 223] width 151 height 29
select select "2"
click at [359, 209] on select "Alle producten Geselecteerde producten Geselecteerde categorieën" at bounding box center [434, 223] width 151 height 29
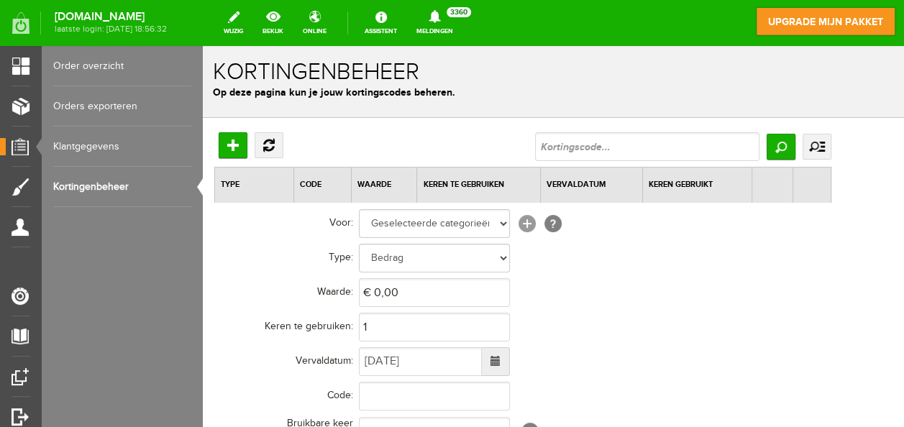
click at [525, 223] on link "[+]" at bounding box center [527, 223] width 17 height 17
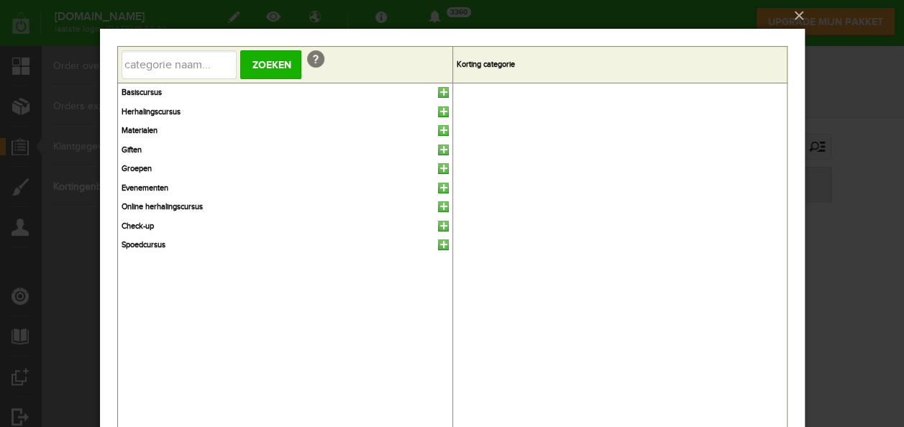
click at [444, 221] on link at bounding box center [442, 226] width 11 height 11
click at [801, 14] on button "×" at bounding box center [456, 16] width 705 height 32
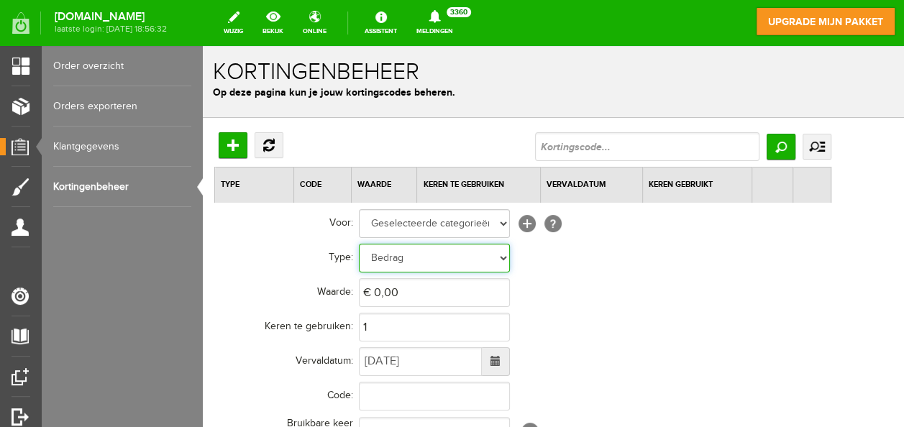
click at [401, 265] on select "Bedrag Percentage" at bounding box center [434, 258] width 151 height 29
select select "Percent"
click at [359, 244] on select "Bedrag Percentage" at bounding box center [434, 258] width 151 height 29
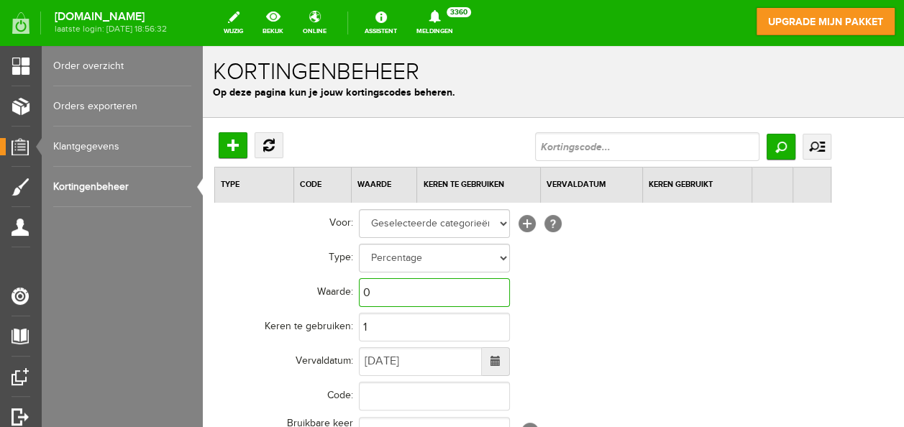
click at [403, 295] on input "0" at bounding box center [434, 292] width 151 height 29
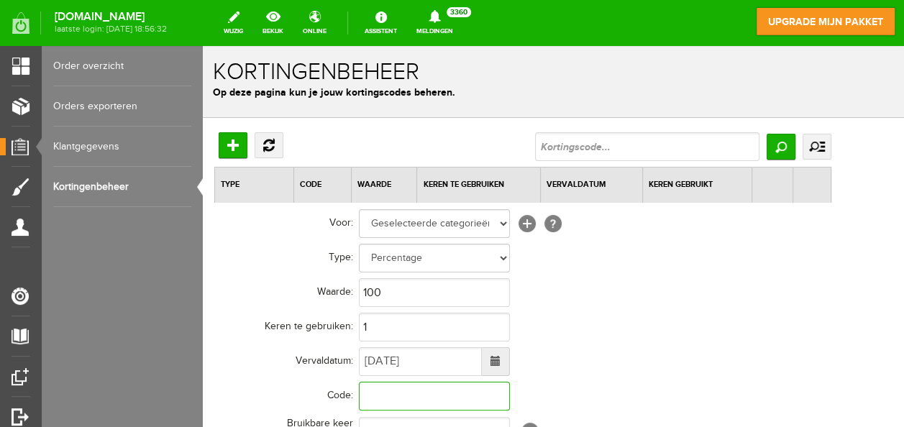
type input "100,00%"
click at [383, 388] on input "text" at bounding box center [434, 396] width 151 height 29
type input "Robo2025"
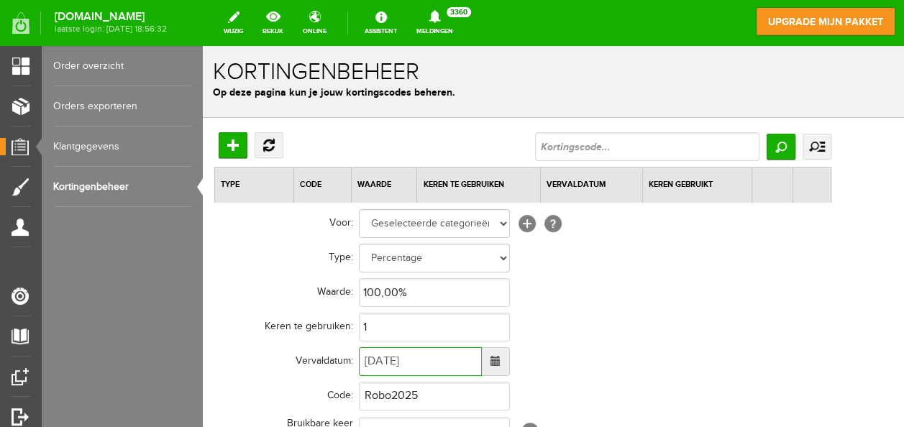
click at [396, 365] on input "[DATE]" at bounding box center [420, 361] width 123 height 29
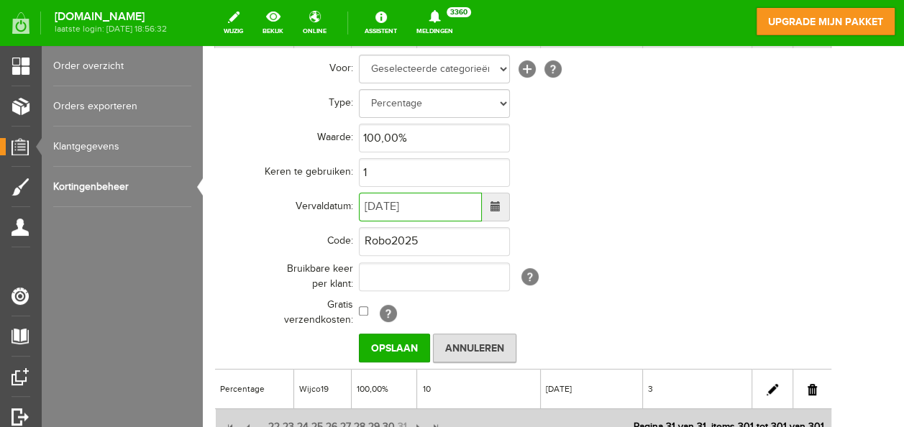
scroll to position [158, 0]
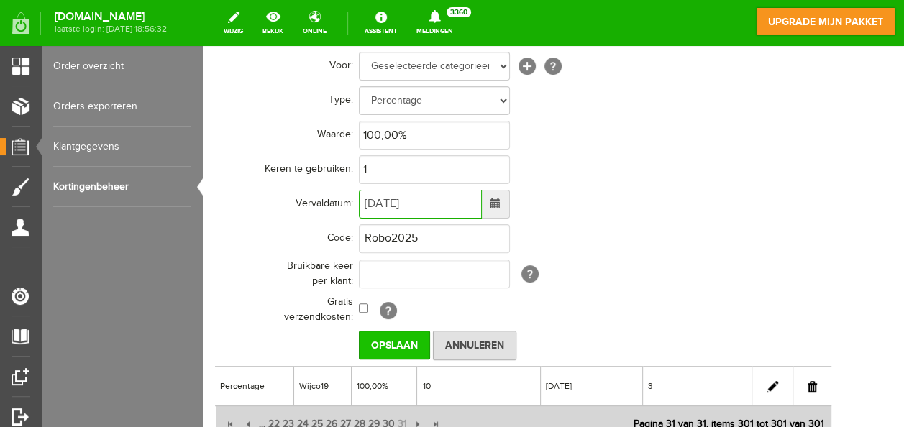
type input "[DATE]"
click at [409, 341] on input "Opslaan" at bounding box center [394, 345] width 71 height 29
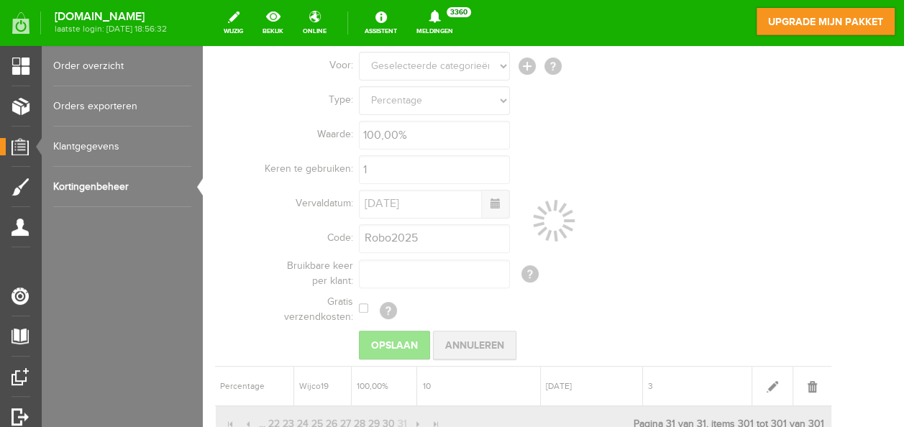
scroll to position [0, 0]
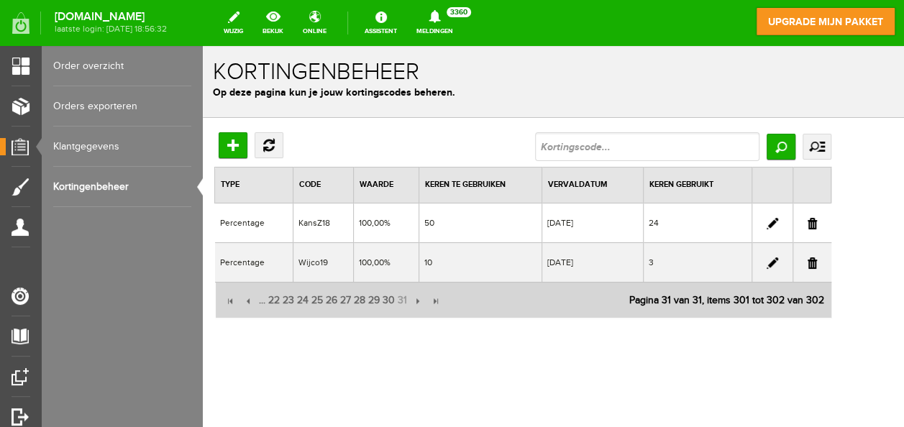
click at [104, 181] on link "Kortingenbeheer" at bounding box center [122, 187] width 138 height 40
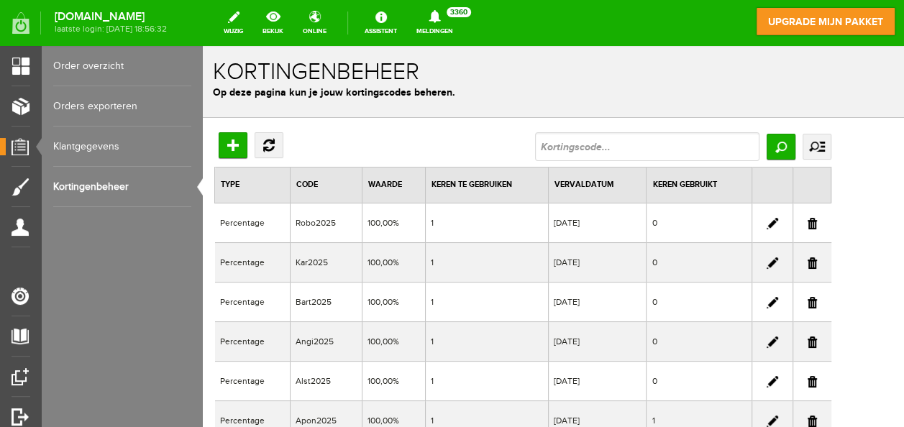
click at [75, 142] on link "Klantgegevens" at bounding box center [122, 147] width 138 height 40
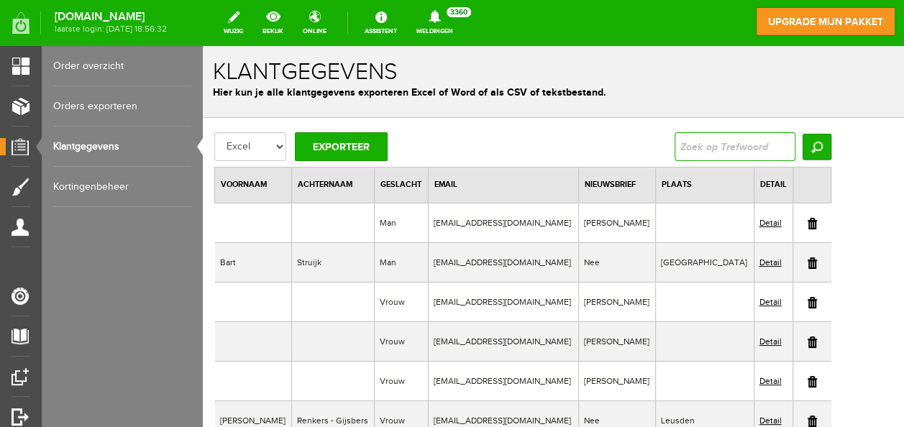
click at [735, 143] on input "text" at bounding box center [735, 146] width 121 height 29
type input "hart"
click at [803, 134] on input "Zoeken" at bounding box center [817, 147] width 29 height 26
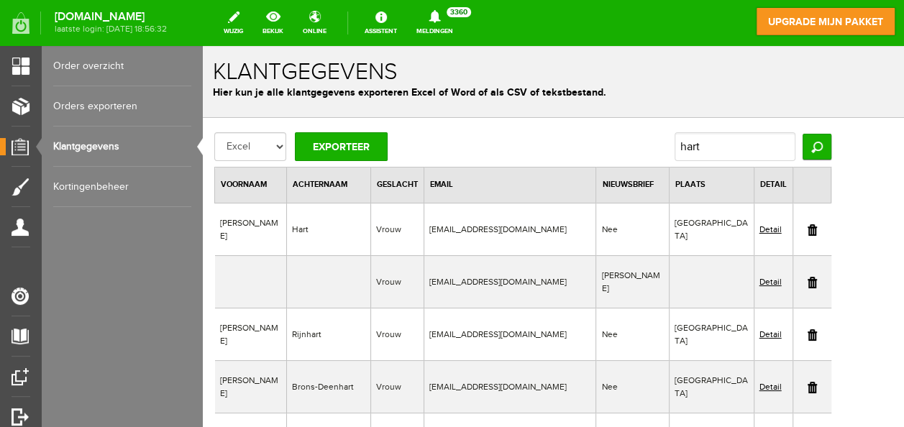
click at [782, 224] on link "Detail" at bounding box center [771, 229] width 22 height 10
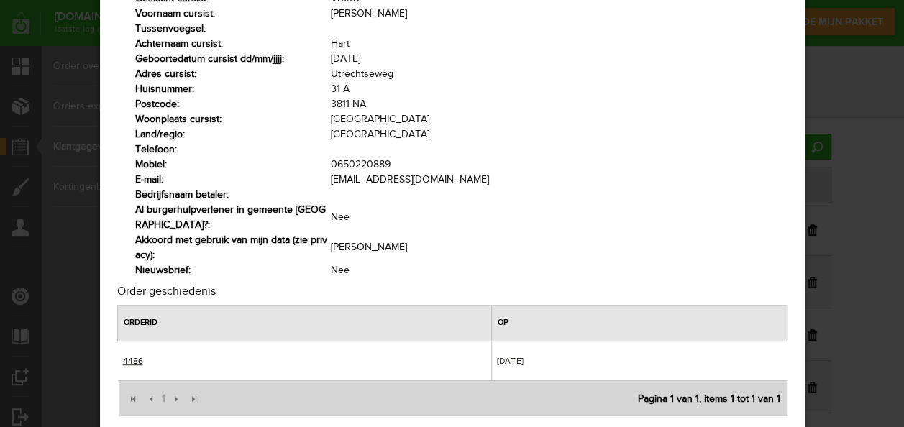
scroll to position [93, 0]
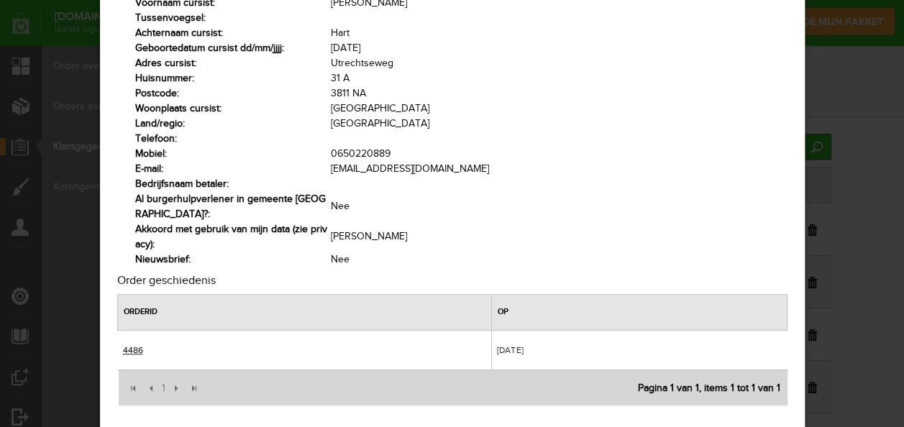
click at [126, 349] on link "4486" at bounding box center [132, 350] width 20 height 10
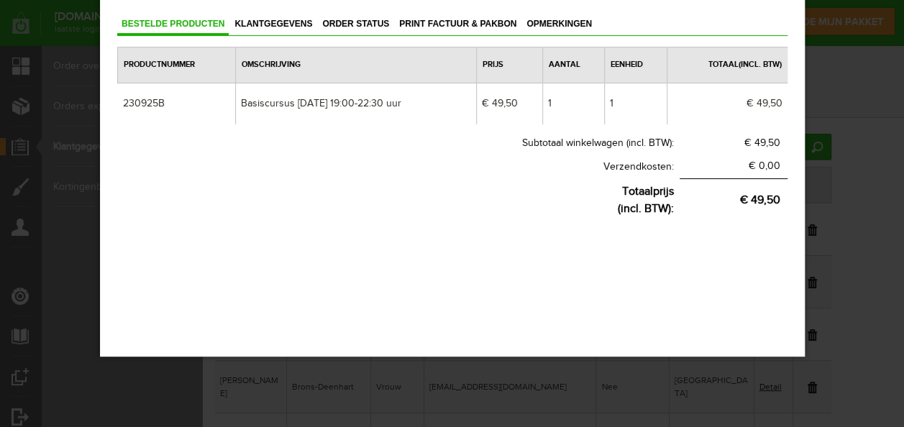
scroll to position [0, 0]
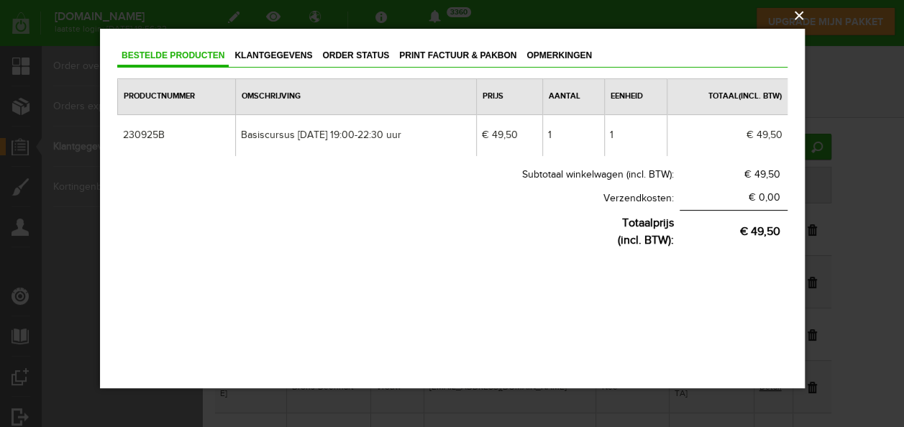
click at [800, 9] on button "×" at bounding box center [456, 16] width 705 height 32
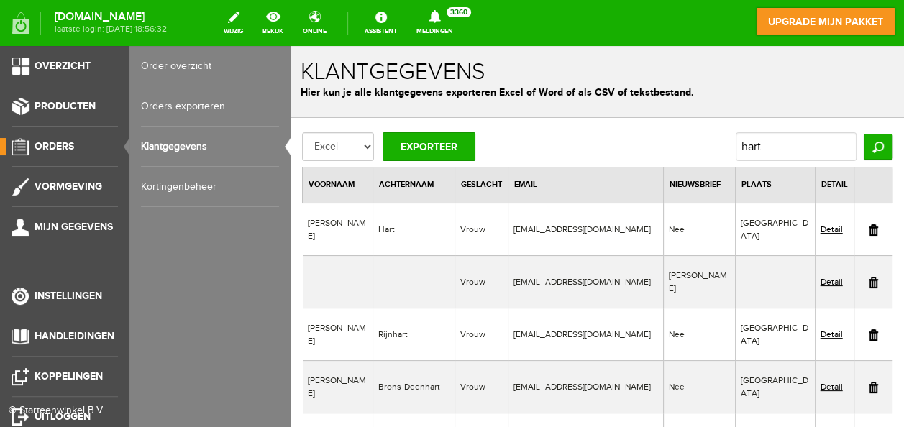
click at [55, 145] on span "Orders" at bounding box center [55, 146] width 40 height 12
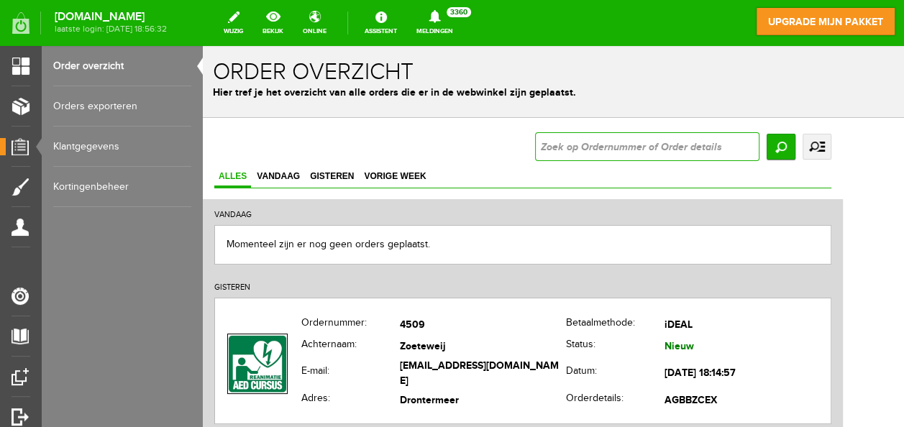
click at [616, 144] on input "text" at bounding box center [647, 146] width 224 height 29
type input "4486"
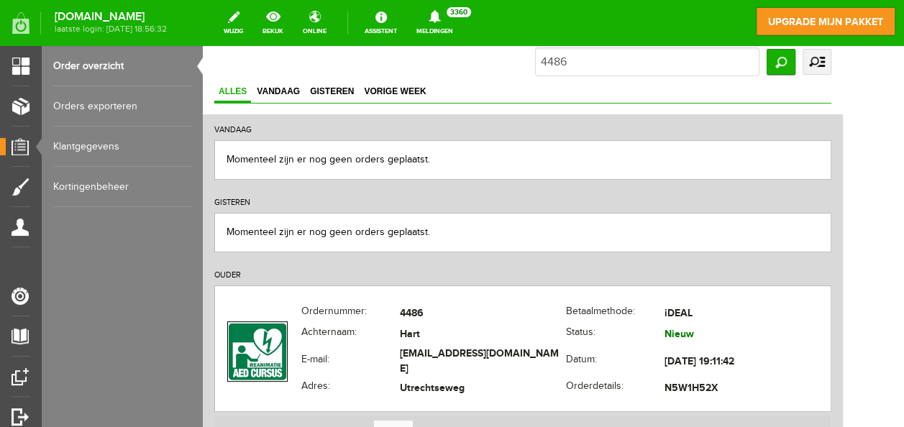
scroll to position [129, 0]
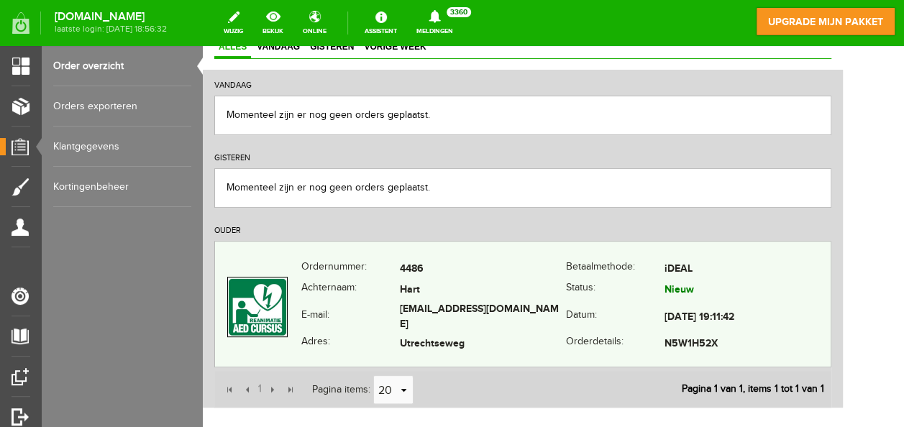
click at [489, 275] on td "4486" at bounding box center [483, 269] width 166 height 21
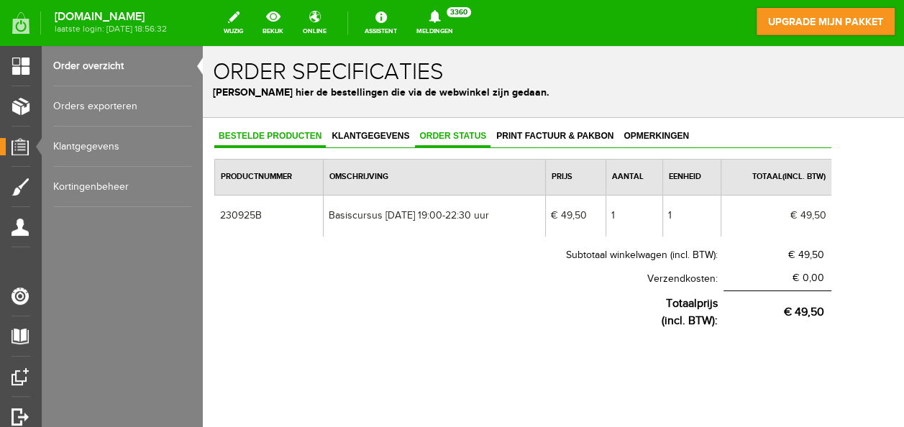
click at [450, 135] on span "Order status" at bounding box center [453, 136] width 76 height 10
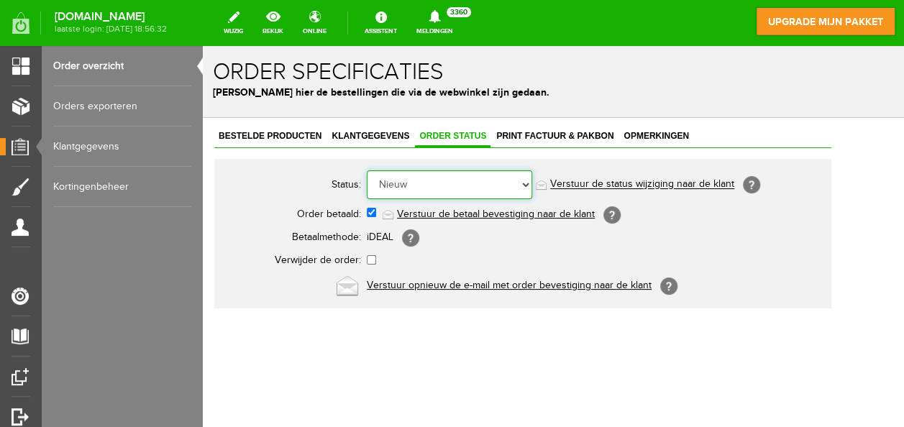
click at [411, 193] on select "Order niet afgerond Nieuw Order in behandeling Wacht op leverancier Wacht op be…" at bounding box center [449, 184] width 165 height 29
select select "7"
click at [367, 170] on select "Order niet afgerond Nieuw Order in behandeling Wacht op leverancier Wacht op be…" at bounding box center [449, 184] width 165 height 29
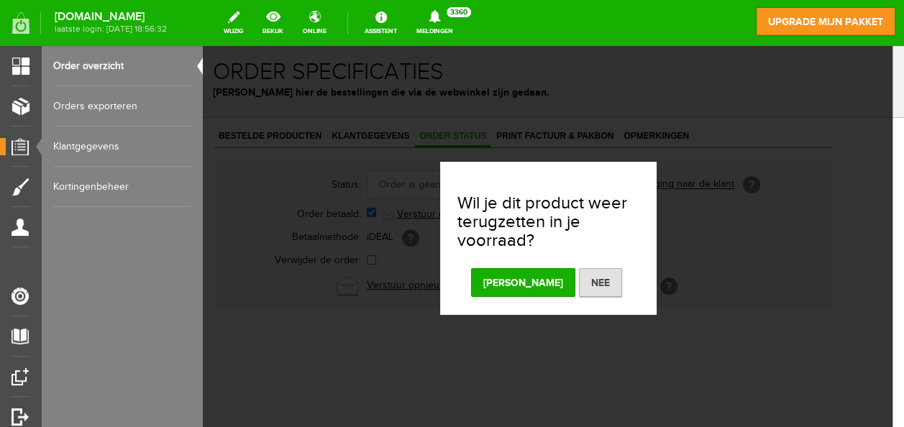
click at [524, 276] on button "[PERSON_NAME]" at bounding box center [523, 282] width 104 height 29
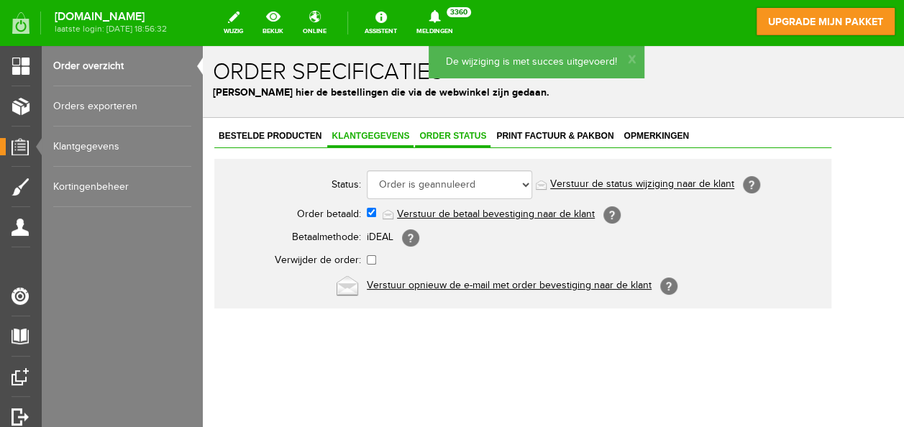
click at [355, 131] on span "Klantgegevens" at bounding box center [370, 136] width 86 height 10
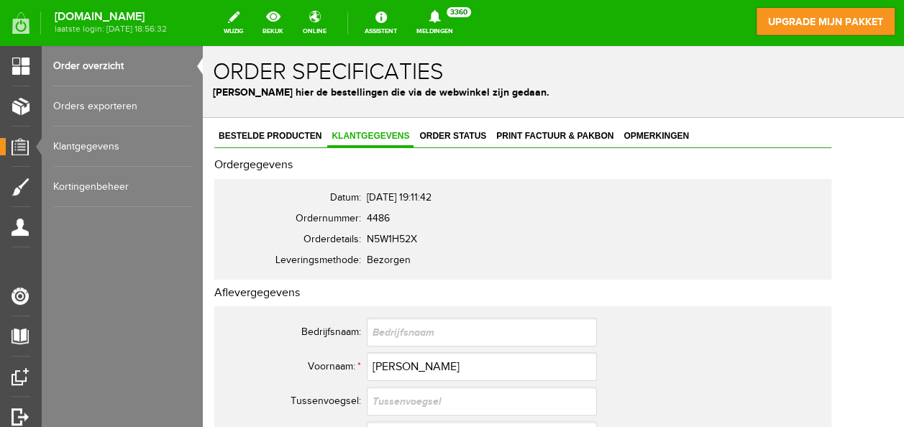
click at [99, 187] on link "Kortingenbeheer" at bounding box center [122, 187] width 138 height 40
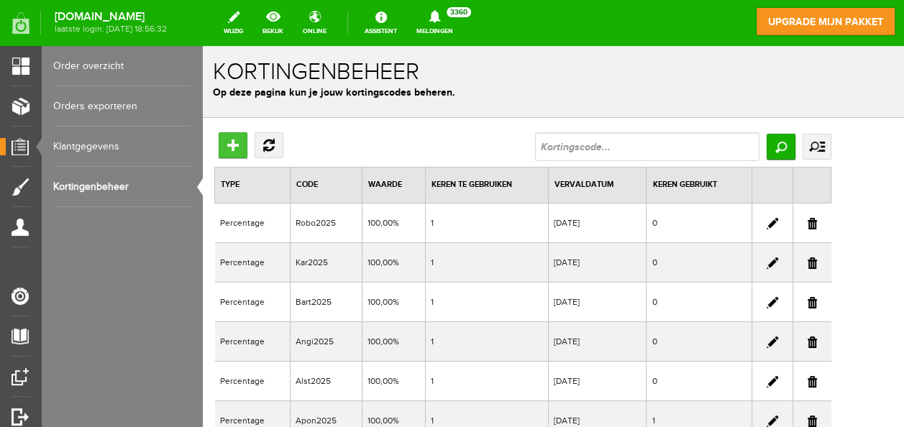
click at [233, 138] on input "Toevoegen" at bounding box center [233, 145] width 29 height 26
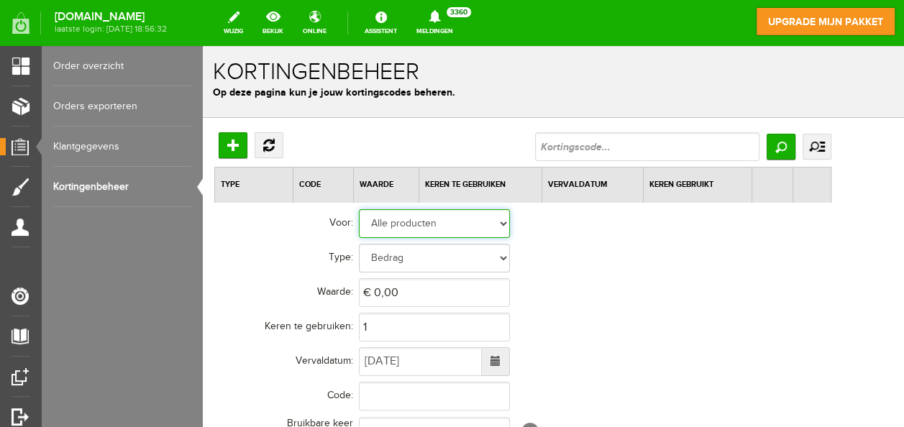
click at [472, 220] on select "Alle producten Geselecteerde producten Geselecteerde categorieën" at bounding box center [434, 223] width 151 height 29
select select "2"
click at [359, 209] on select "Alle producten Geselecteerde producten Geselecteerde categorieën" at bounding box center [434, 223] width 151 height 29
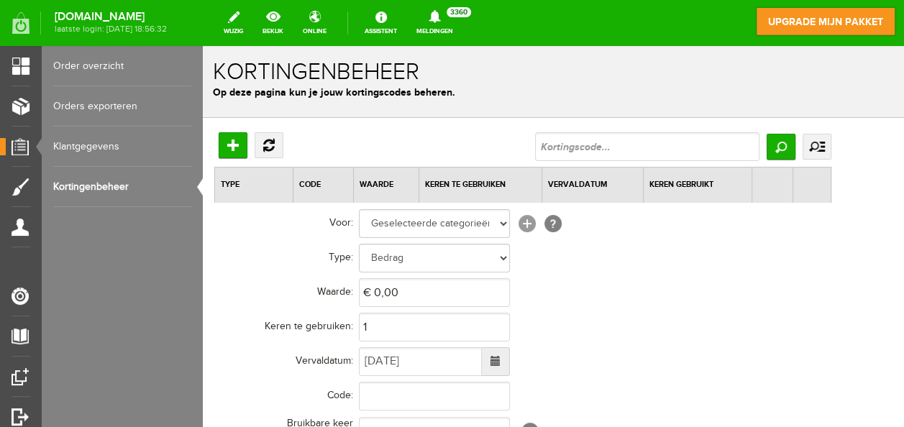
click at [529, 219] on link "[+]" at bounding box center [527, 223] width 17 height 17
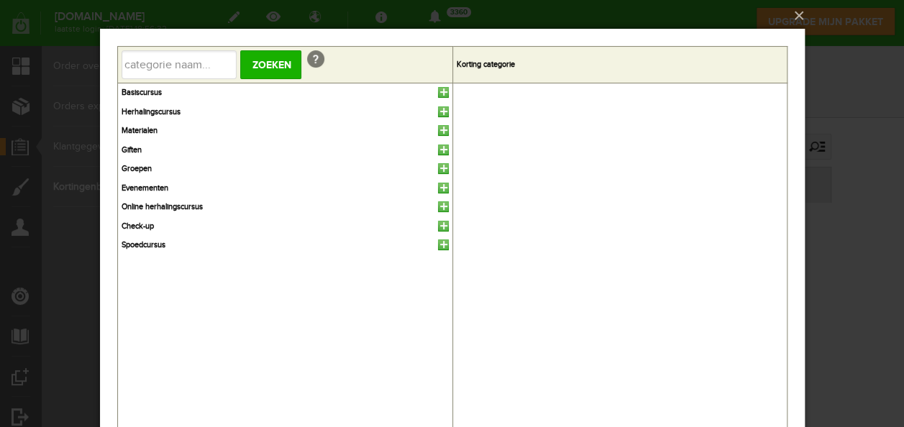
click at [442, 93] on link at bounding box center [442, 92] width 11 height 11
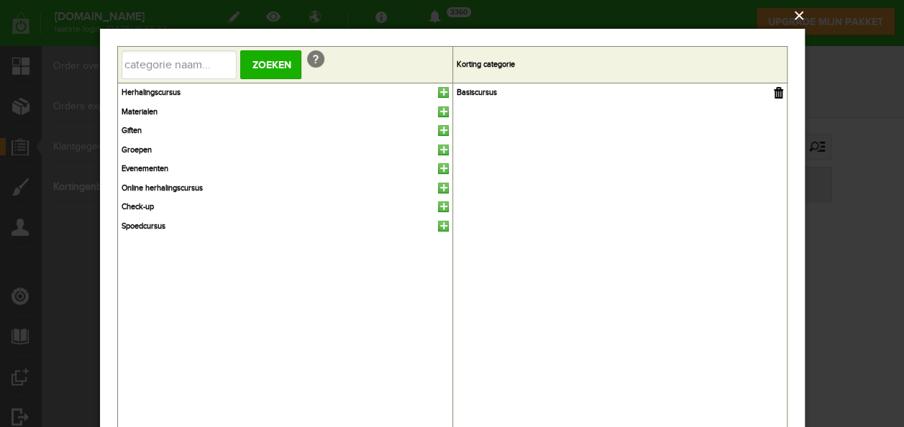
click at [800, 15] on button "×" at bounding box center [456, 16] width 705 height 32
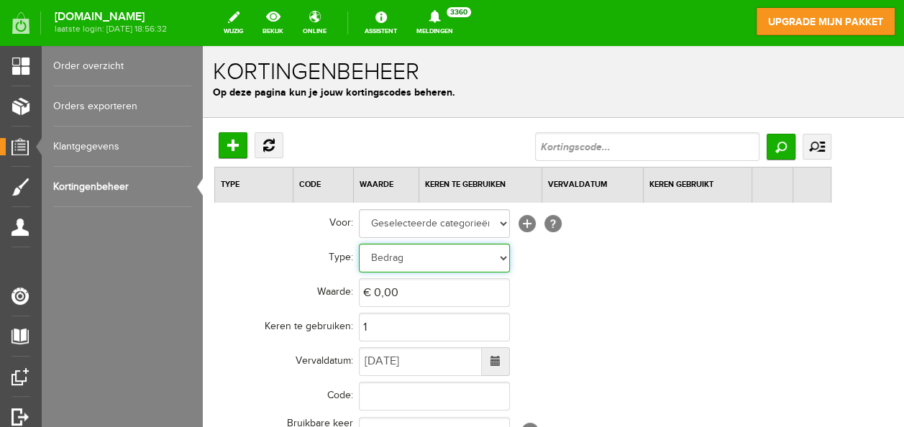
click at [403, 257] on select "Bedrag Percentage" at bounding box center [434, 258] width 151 height 29
select select "Percent"
click at [359, 244] on select "Bedrag Percentage" at bounding box center [434, 258] width 151 height 29
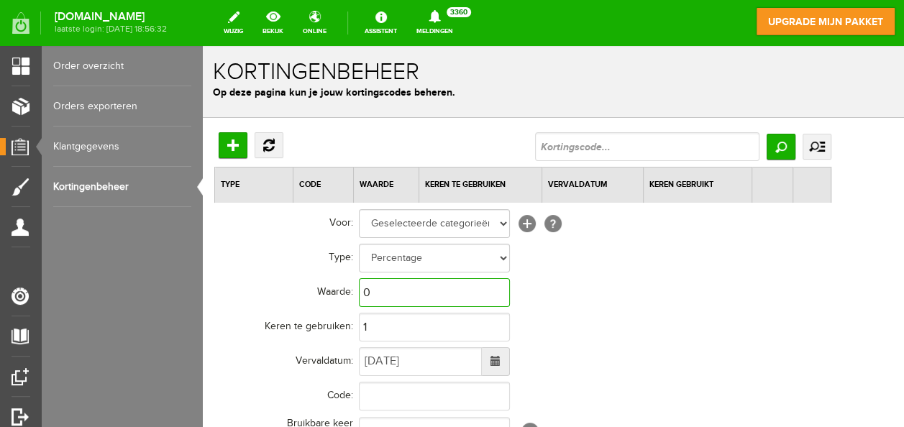
click at [394, 298] on input "0" at bounding box center [434, 292] width 151 height 29
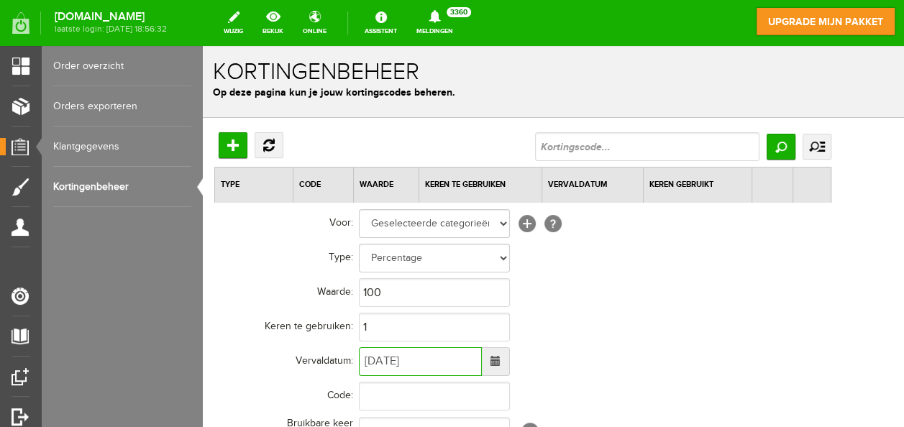
type input "100,00%"
click at [393, 364] on input "[DATE]" at bounding box center [420, 361] width 123 height 29
type input "[DATE]"
click at [450, 401] on input "text" at bounding box center [434, 396] width 151 height 29
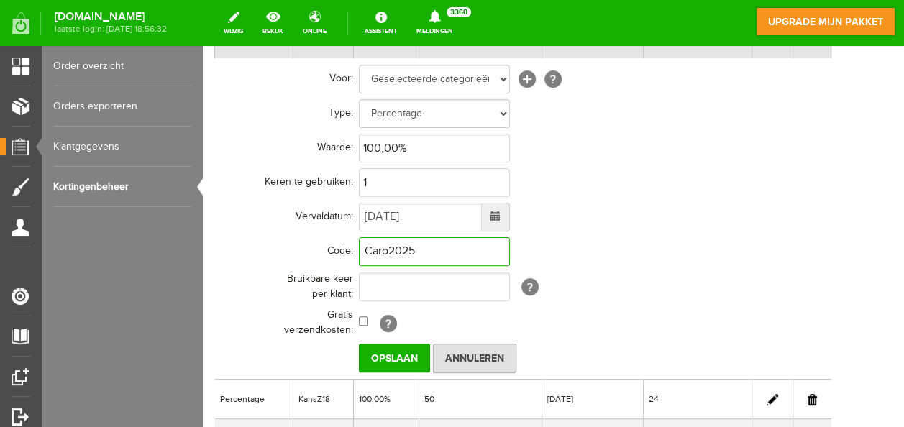
scroll to position [159, 0]
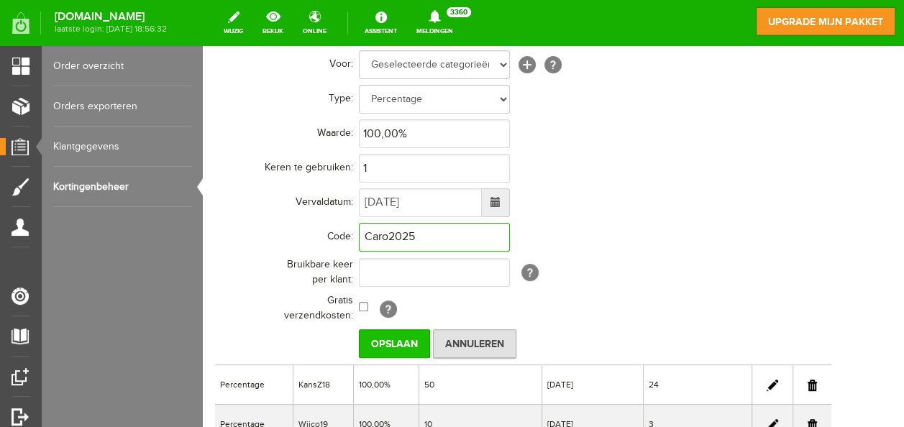
type input "Caro2025"
click at [410, 338] on input "Opslaan" at bounding box center [394, 343] width 71 height 29
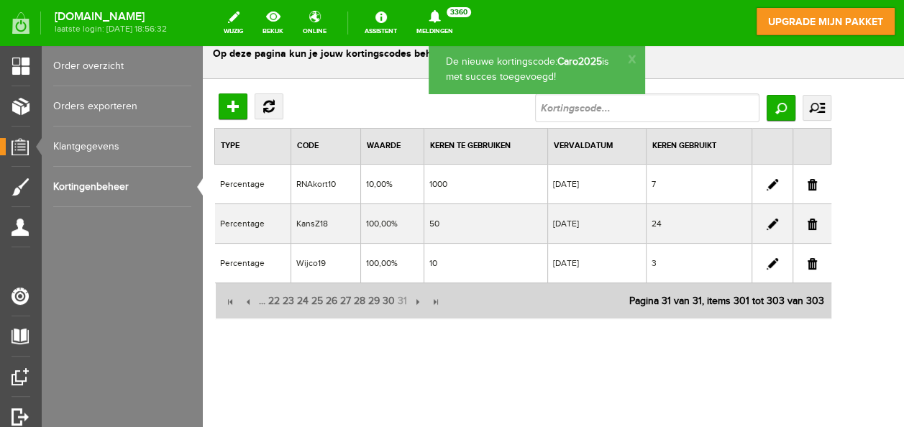
scroll to position [37, 0]
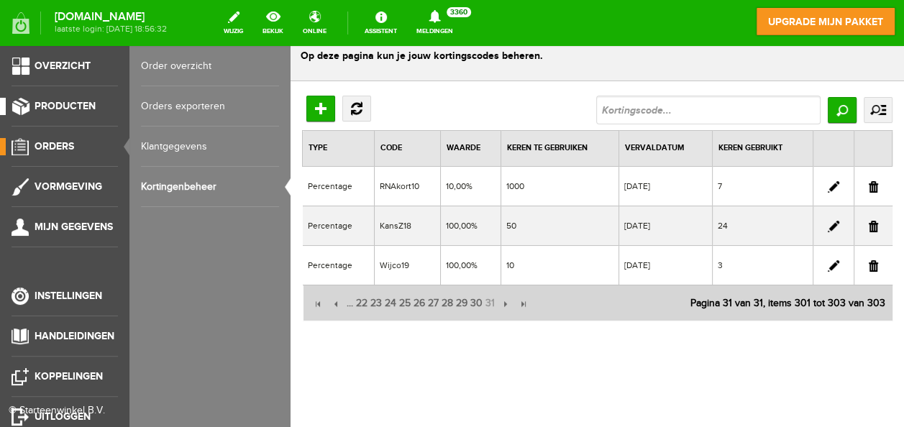
click at [20, 107] on link "Producten" at bounding box center [59, 106] width 118 height 17
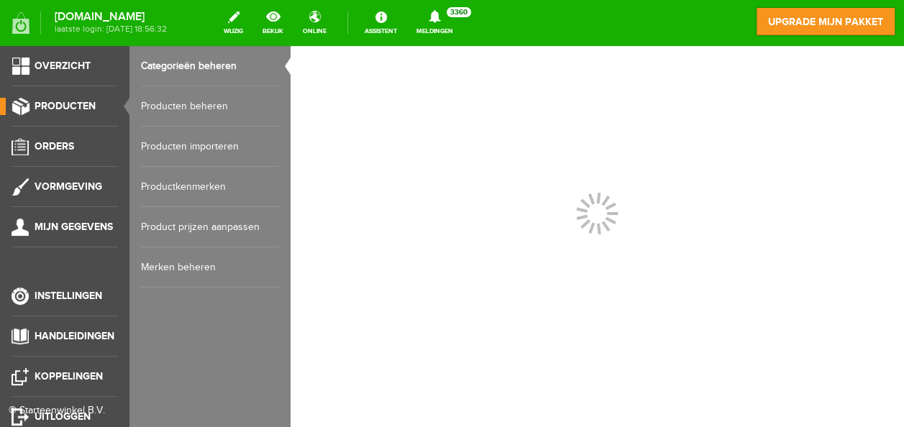
click at [170, 105] on link "Producten beheren" at bounding box center [210, 106] width 138 height 40
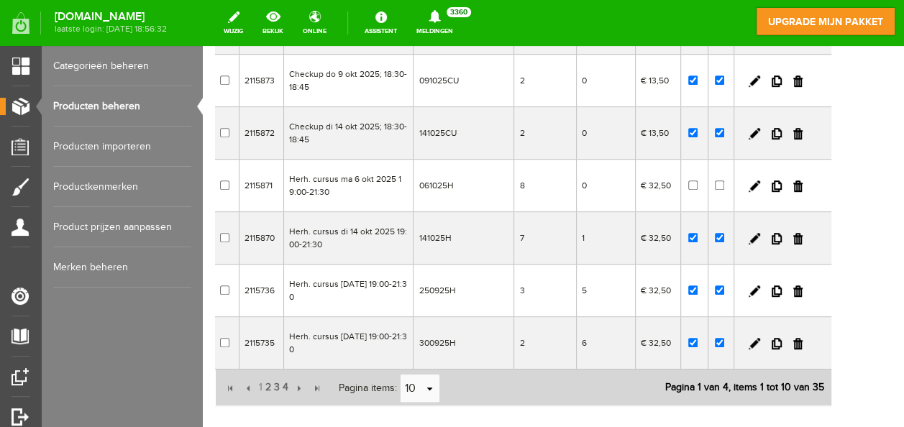
scroll to position [443, 0]
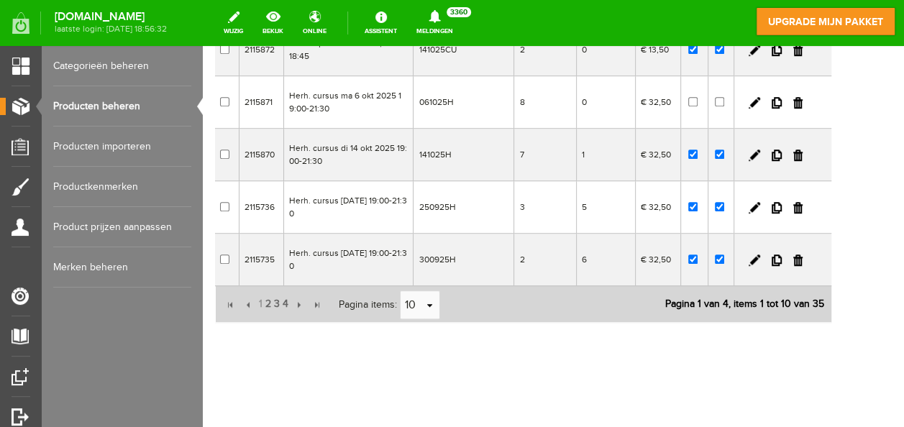
drag, startPoint x: 898, startPoint y: 191, endPoint x: 1113, endPoint y: 424, distance: 317.6
click at [724, 203] on input "checkbox" at bounding box center [719, 206] width 9 height 9
checkbox input "false"
click at [698, 206] on input "checkbox" at bounding box center [692, 206] width 9 height 9
checkbox input "false"
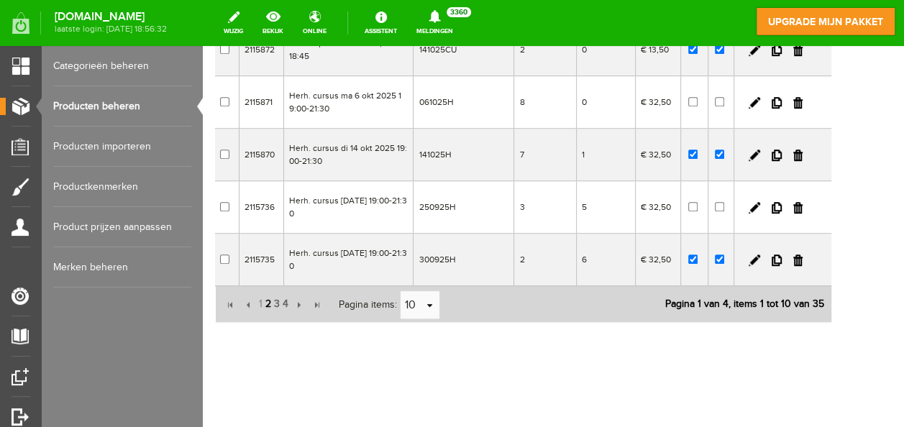
click at [266, 301] on span "2" at bounding box center [268, 304] width 9 height 29
